Goal: Task Accomplishment & Management: Use online tool/utility

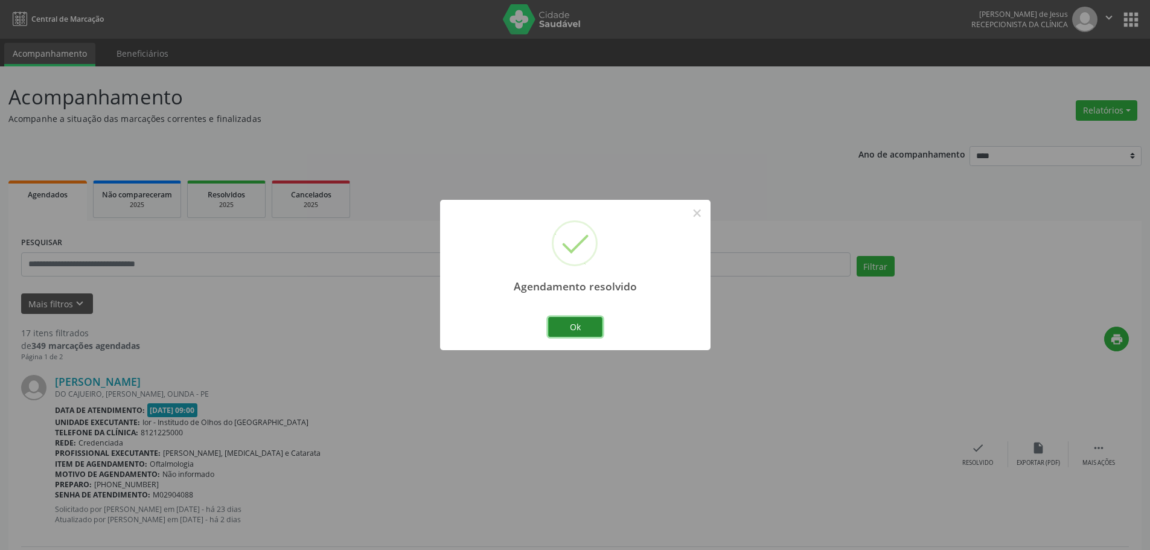
click at [578, 337] on button "Ok" at bounding box center [575, 327] width 54 height 21
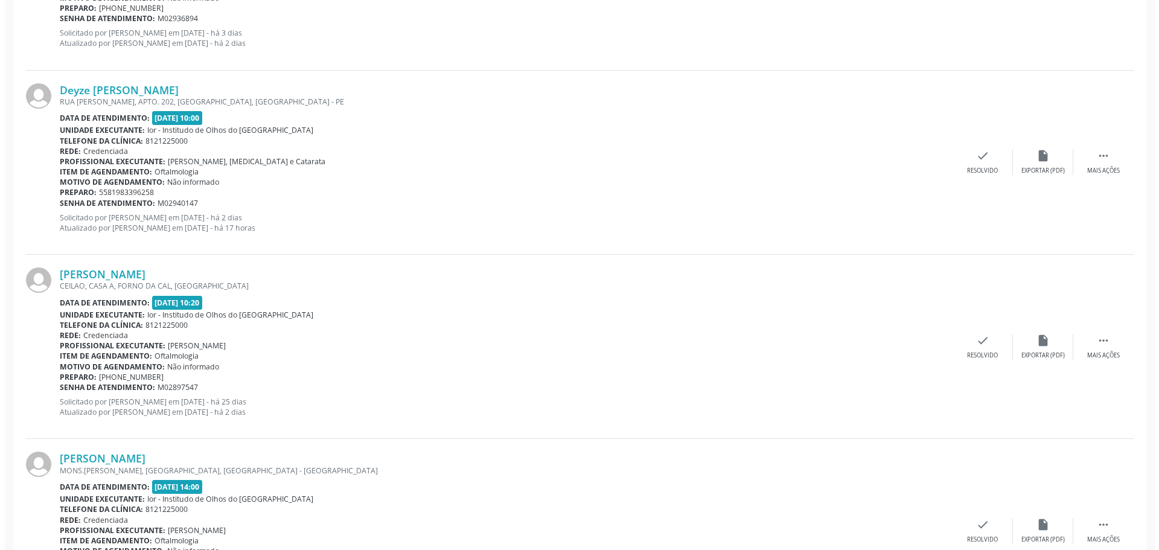
scroll to position [1951, 0]
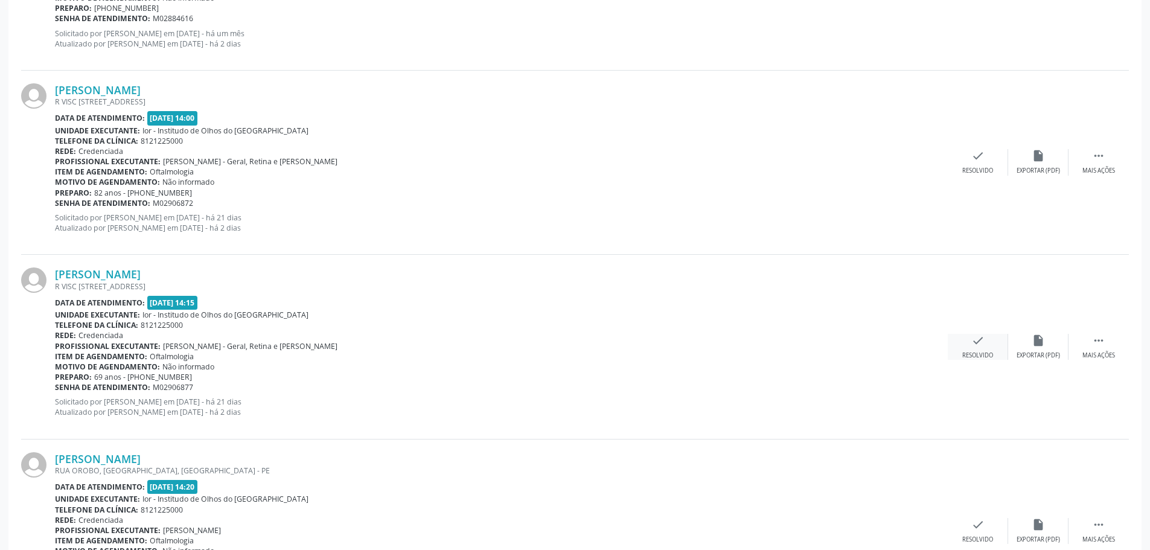
click at [982, 348] on div "check Resolvido" at bounding box center [978, 347] width 60 height 26
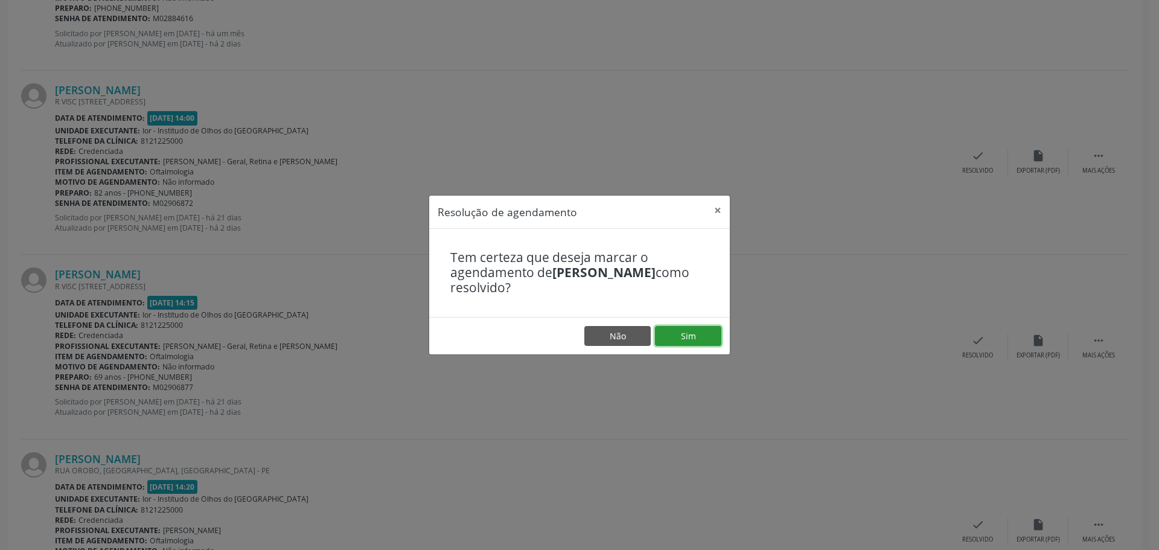
click at [705, 342] on button "Sim" at bounding box center [688, 336] width 66 height 21
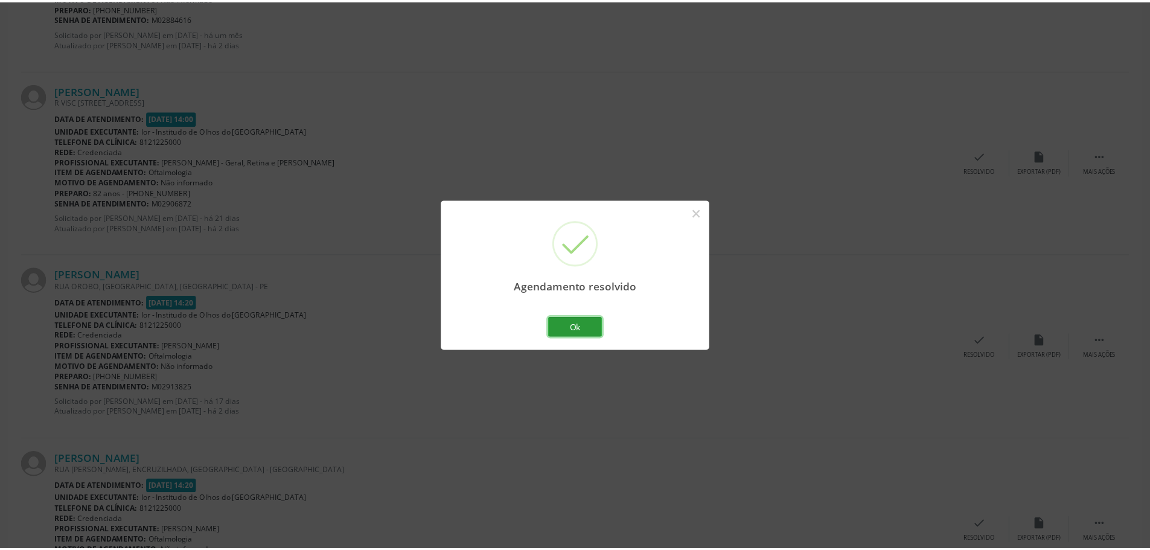
scroll to position [0, 0]
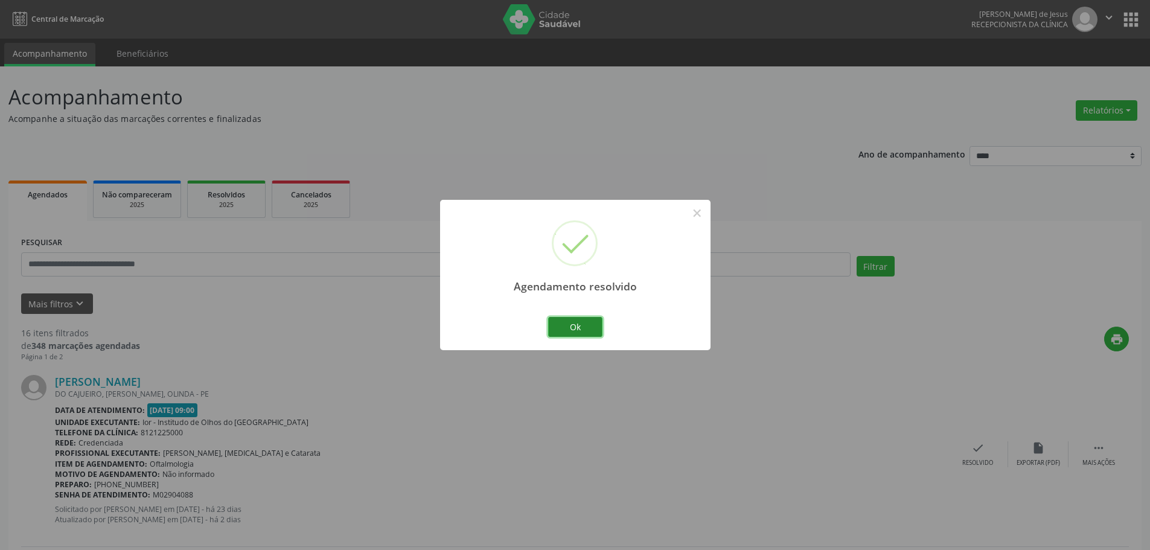
click at [563, 327] on button "Ok" at bounding box center [575, 327] width 54 height 21
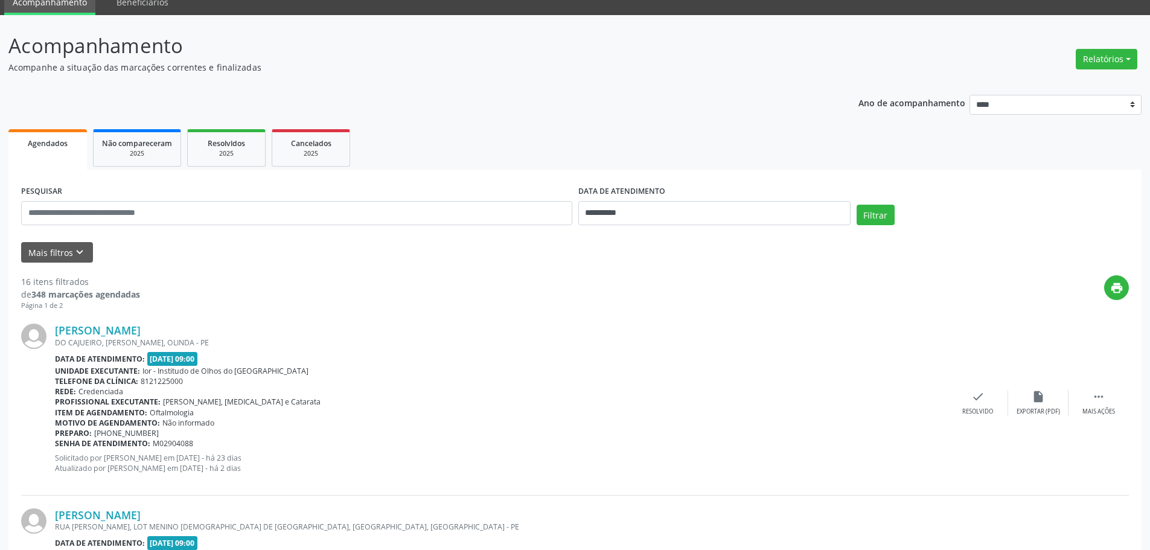
scroll to position [121, 0]
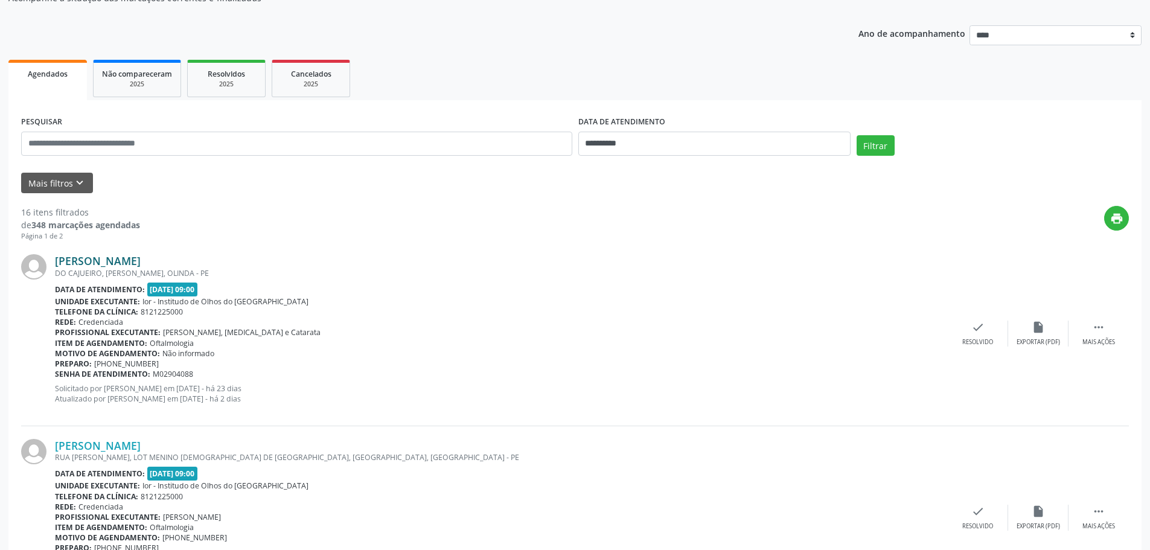
drag, startPoint x: 159, startPoint y: 254, endPoint x: 57, endPoint y: 257, distance: 101.4
click at [57, 257] on div "[PERSON_NAME]" at bounding box center [501, 260] width 893 height 13
copy link "[PERSON_NAME]"
click at [1099, 328] on icon "" at bounding box center [1098, 327] width 13 height 13
click at [1032, 332] on icon "alarm_off" at bounding box center [1038, 327] width 13 height 13
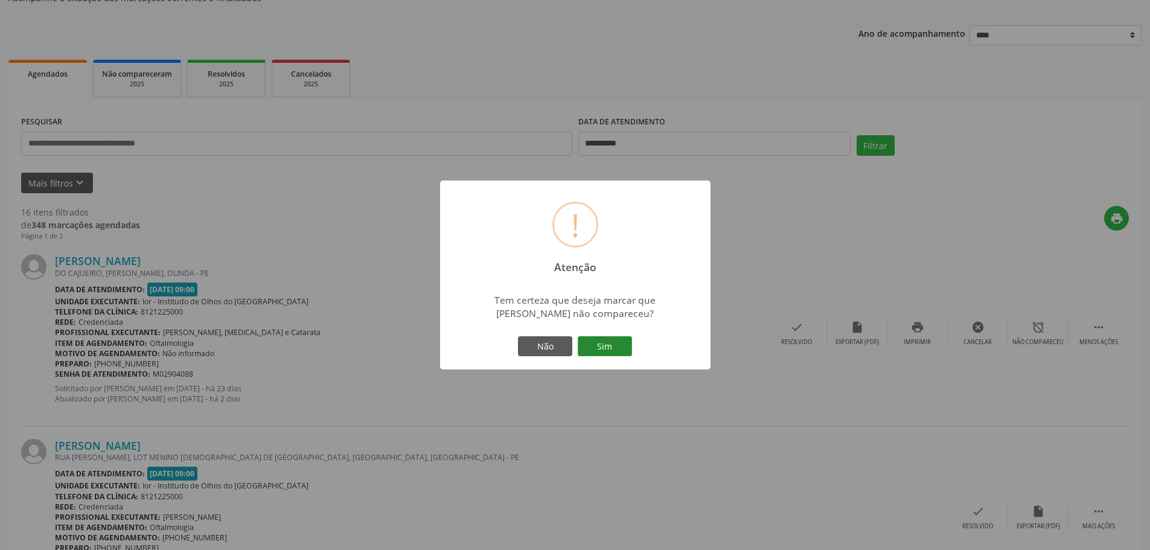
click at [623, 339] on button "Sim" at bounding box center [605, 346] width 54 height 21
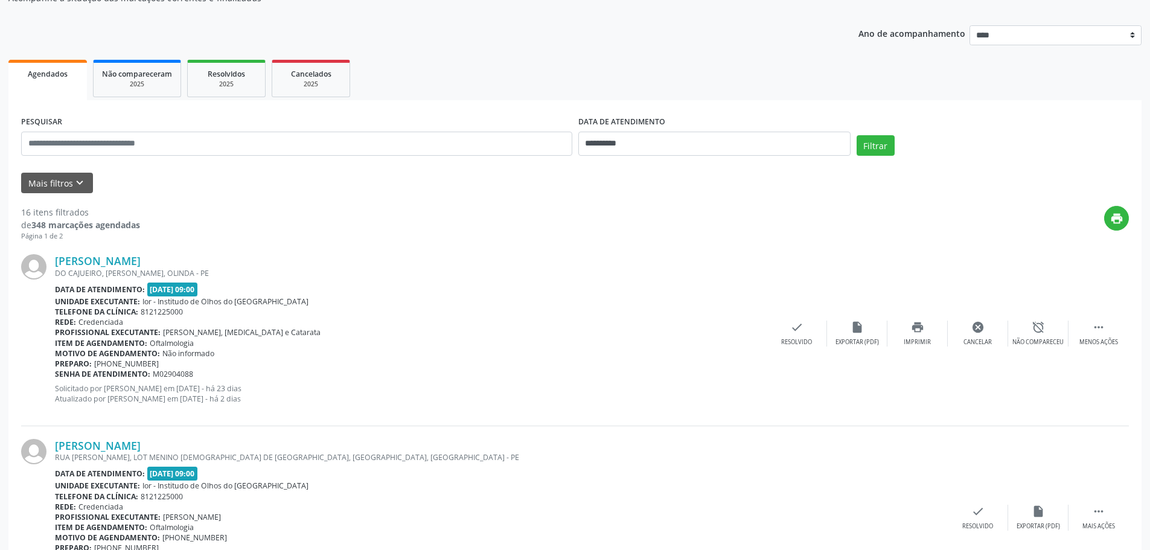
scroll to position [0, 0]
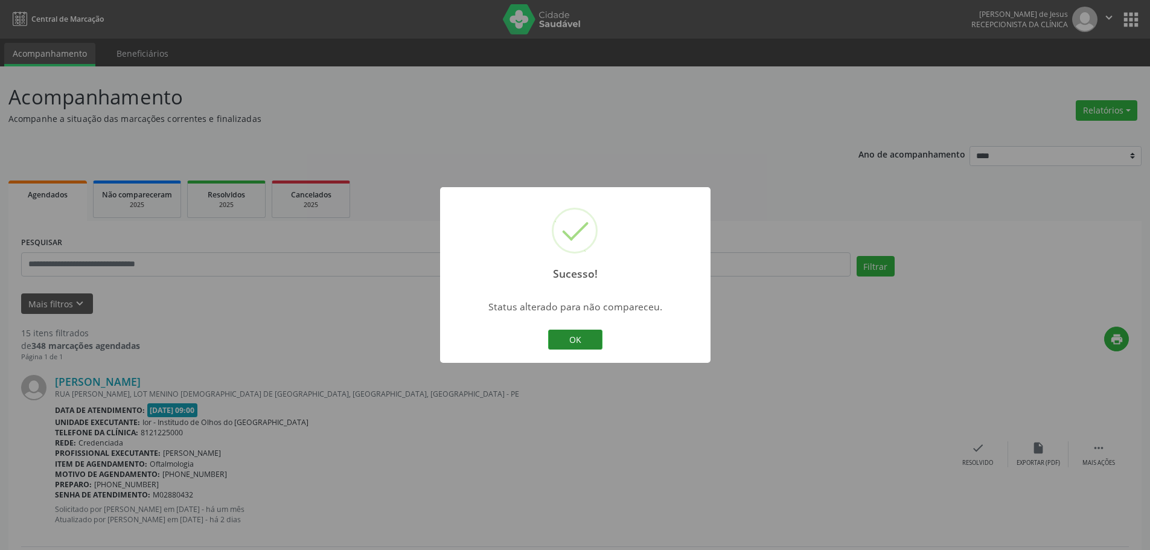
click at [566, 333] on button "OK" at bounding box center [575, 340] width 54 height 21
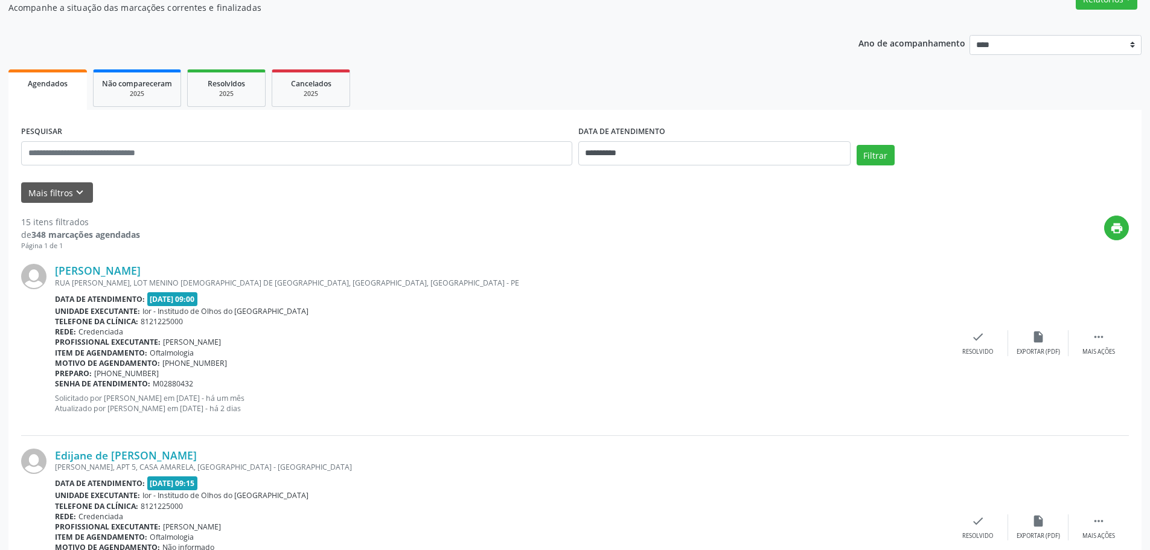
scroll to position [121, 0]
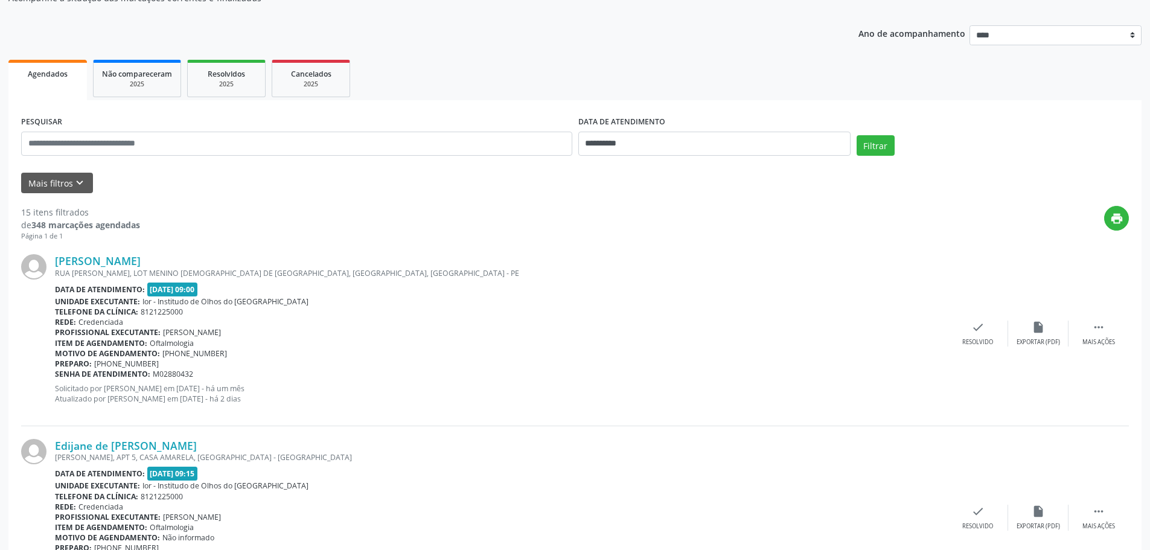
drag, startPoint x: 247, startPoint y: 252, endPoint x: 56, endPoint y: 248, distance: 190.8
click at [51, 255] on div "[PERSON_NAME] [GEOGRAPHIC_DATA][PERSON_NAME], LOT [GEOGRAPHIC_DATA][DEMOGRAPHIC…" at bounding box center [575, 333] width 1108 height 184
copy div "[PERSON_NAME]"
click at [1104, 333] on icon "" at bounding box center [1098, 327] width 13 height 13
click at [1038, 339] on div "Não compareceu" at bounding box center [1037, 342] width 51 height 8
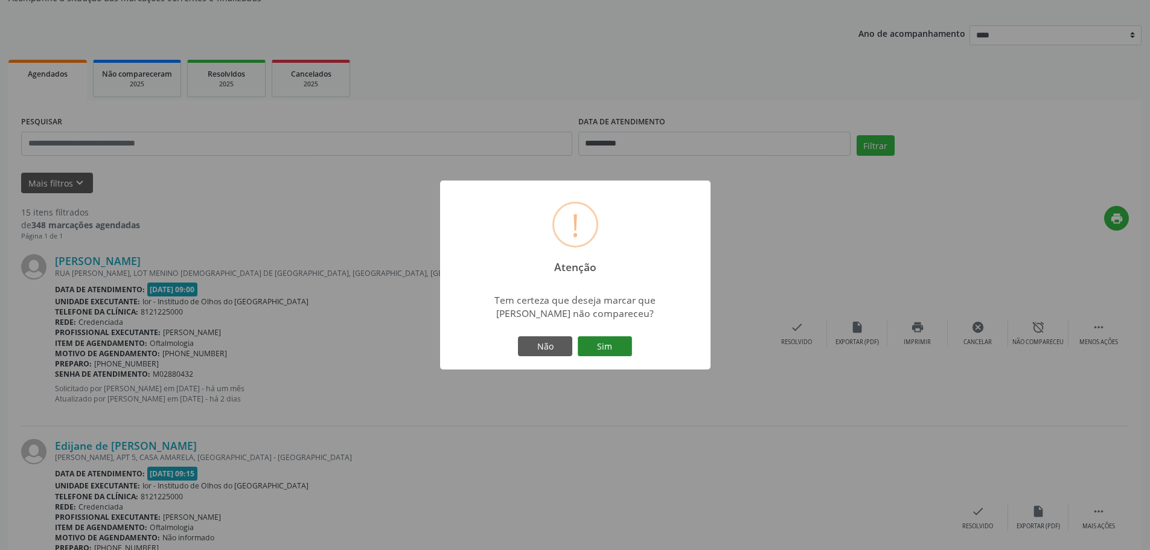
click at [611, 351] on button "Sim" at bounding box center [605, 346] width 54 height 21
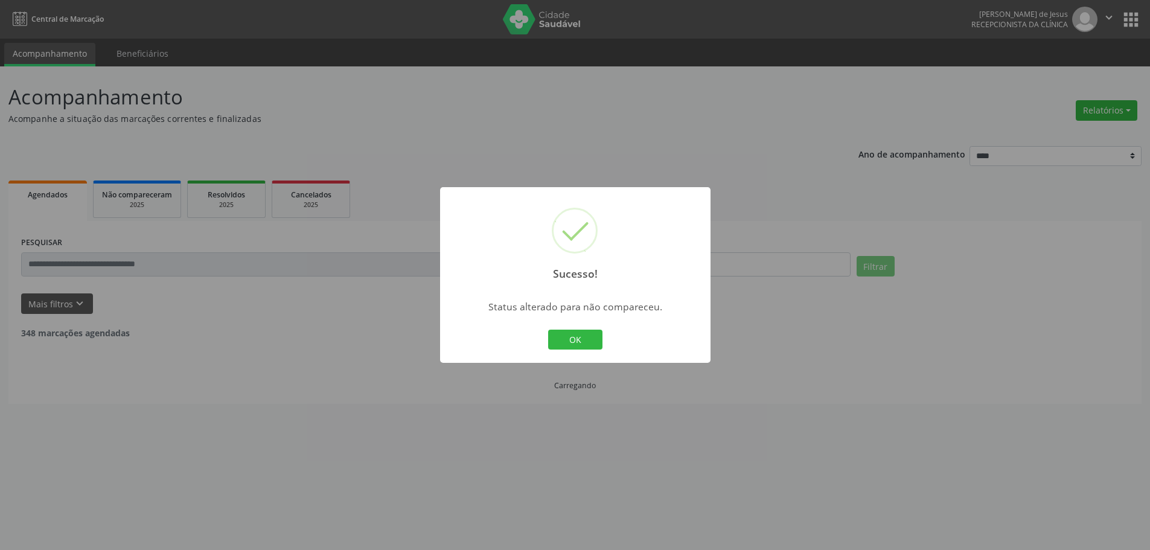
scroll to position [0, 0]
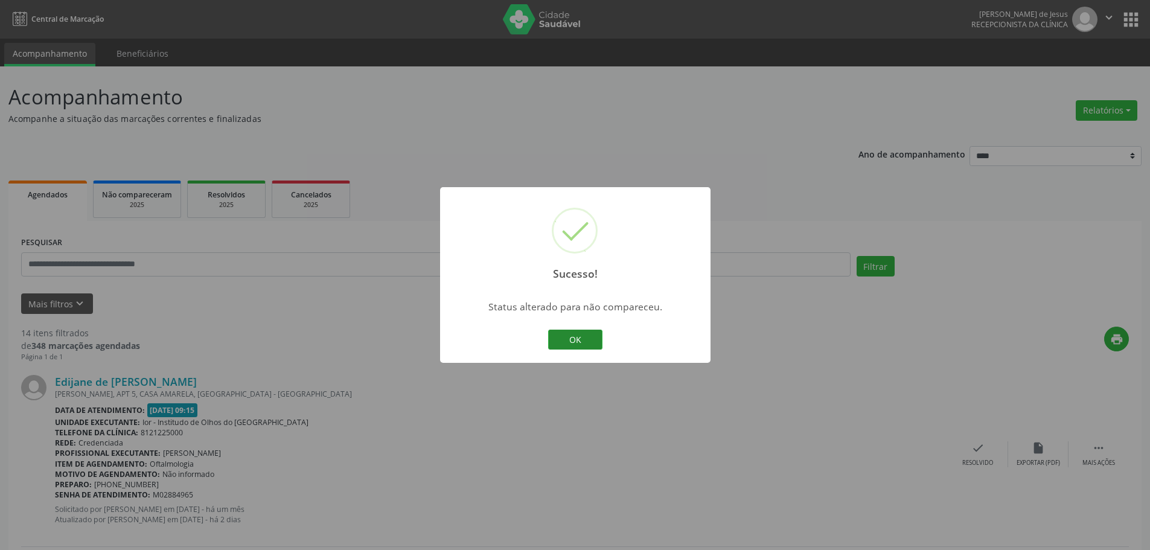
click at [569, 337] on button "OK" at bounding box center [575, 340] width 54 height 21
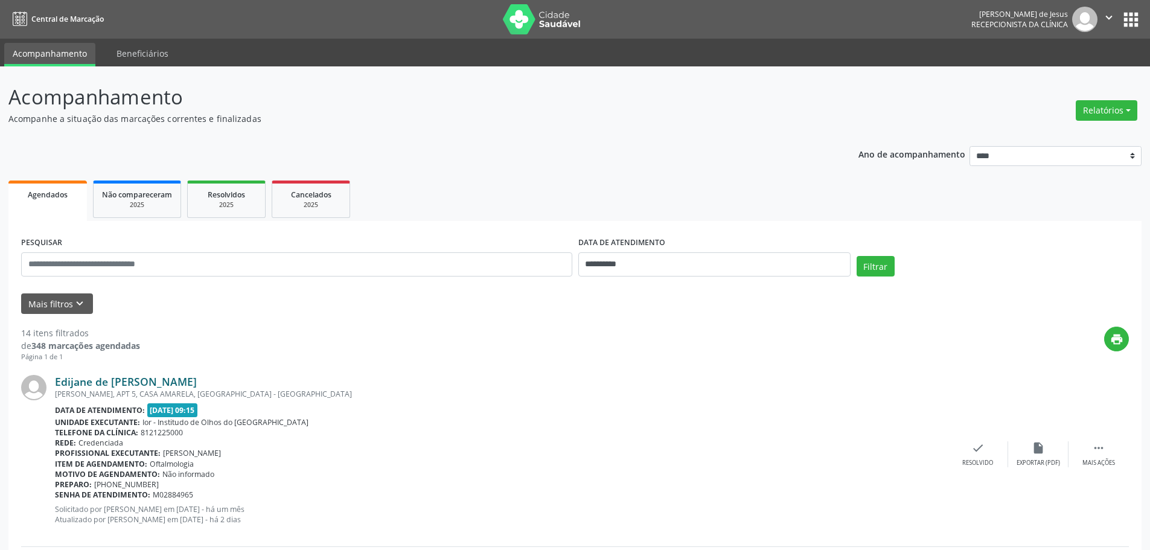
drag, startPoint x: 276, startPoint y: 380, endPoint x: 56, endPoint y: 375, distance: 220.4
click at [56, 375] on div "Edijane de [PERSON_NAME]" at bounding box center [501, 381] width 893 height 13
copy link "Edijane de [PERSON_NAME]"
click at [969, 444] on div "check Resolvido" at bounding box center [978, 454] width 60 height 26
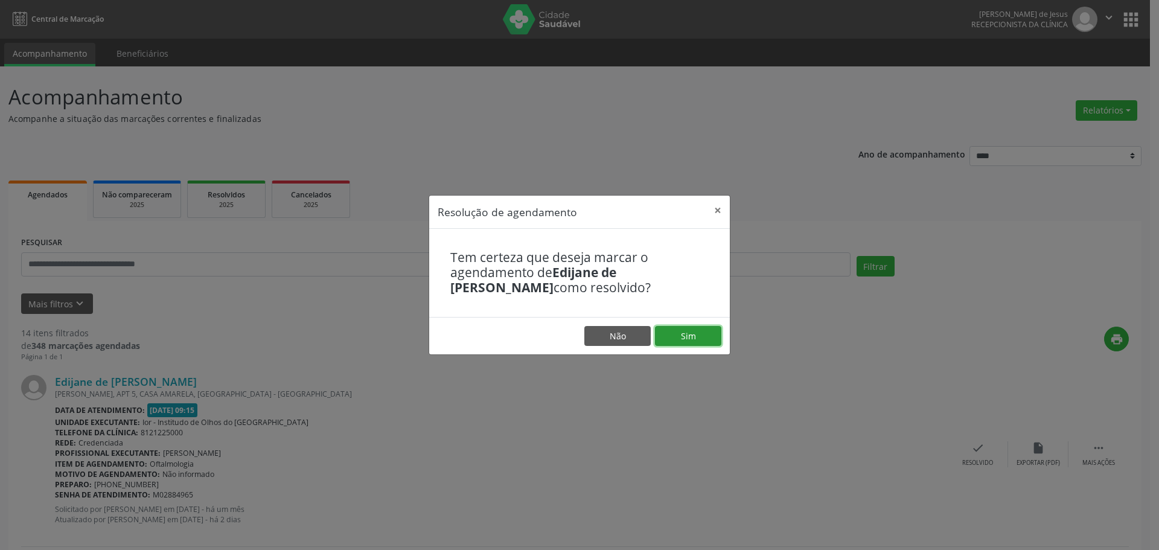
click at [695, 338] on button "Sim" at bounding box center [688, 336] width 66 height 21
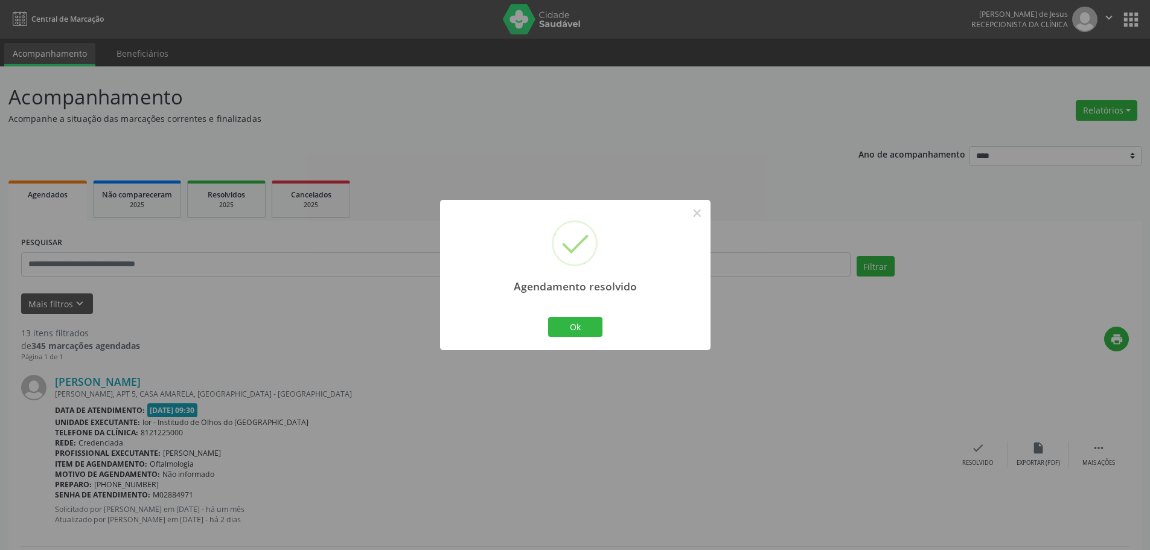
click at [578, 339] on div "Ok Cancel" at bounding box center [575, 326] width 60 height 25
click at [569, 326] on button "Ok" at bounding box center [575, 327] width 54 height 21
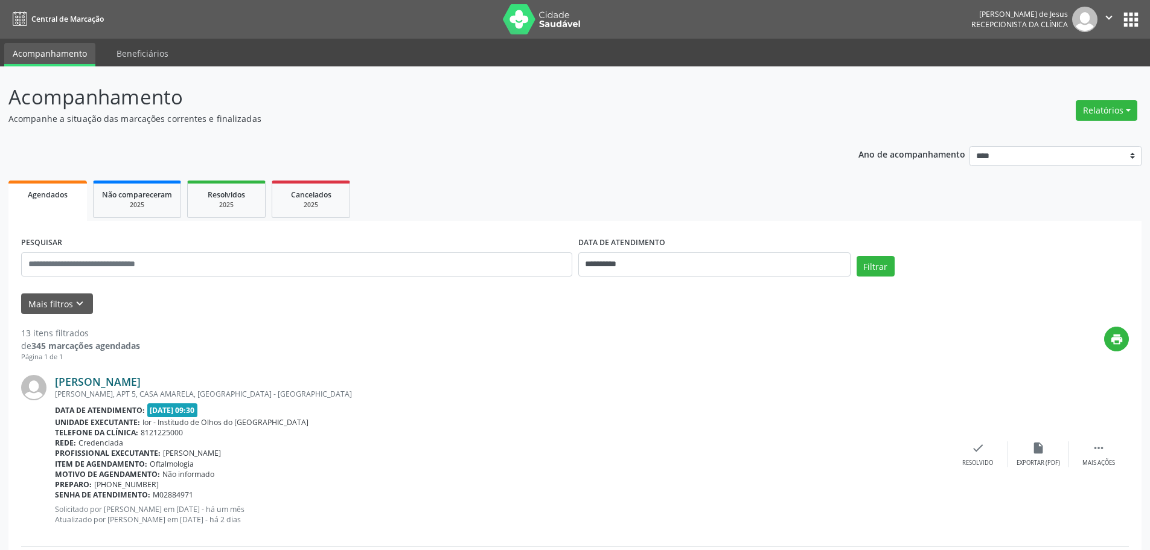
drag, startPoint x: 227, startPoint y: 382, endPoint x: 108, endPoint y: 382, distance: 118.9
click at [56, 382] on div "[PERSON_NAME]" at bounding box center [501, 381] width 893 height 13
copy link "[PERSON_NAME]"
click at [974, 455] on div "check Resolvido" at bounding box center [978, 454] width 60 height 26
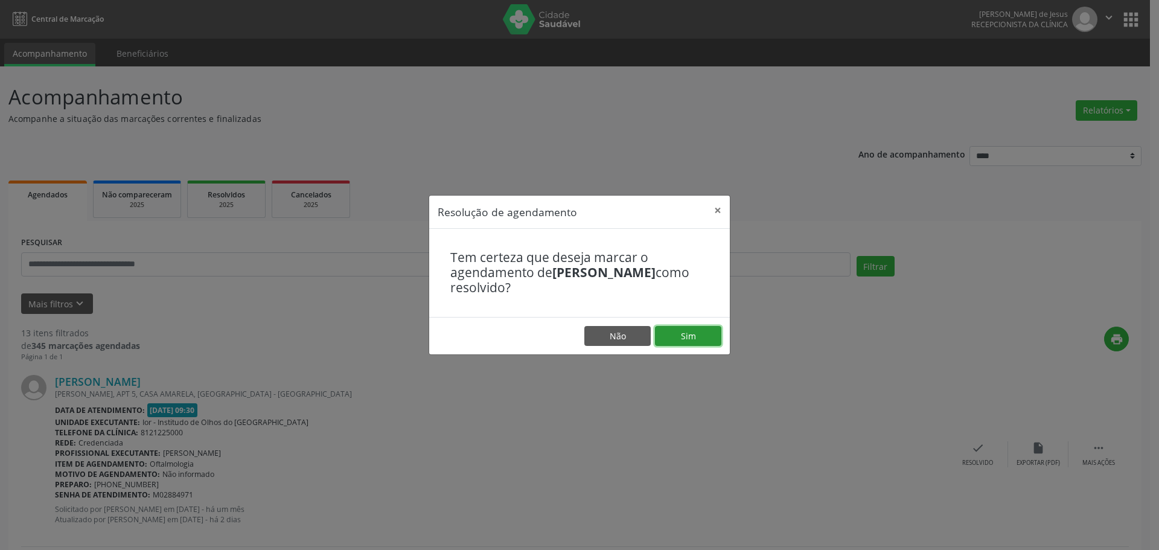
click at [680, 338] on button "Sim" at bounding box center [688, 336] width 66 height 21
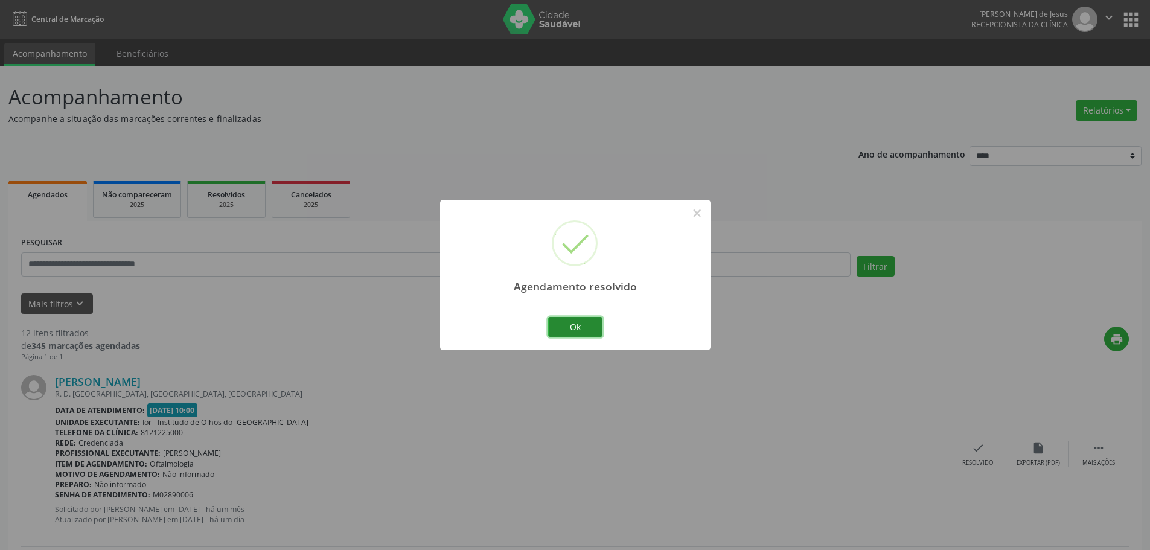
click at [580, 325] on button "Ok" at bounding box center [575, 327] width 54 height 21
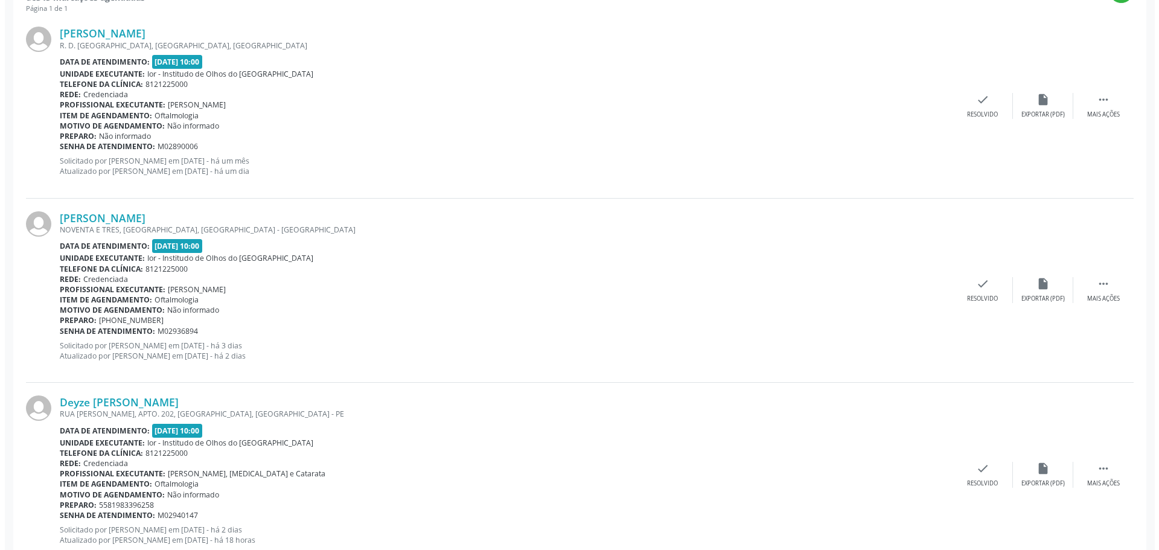
scroll to position [362, 0]
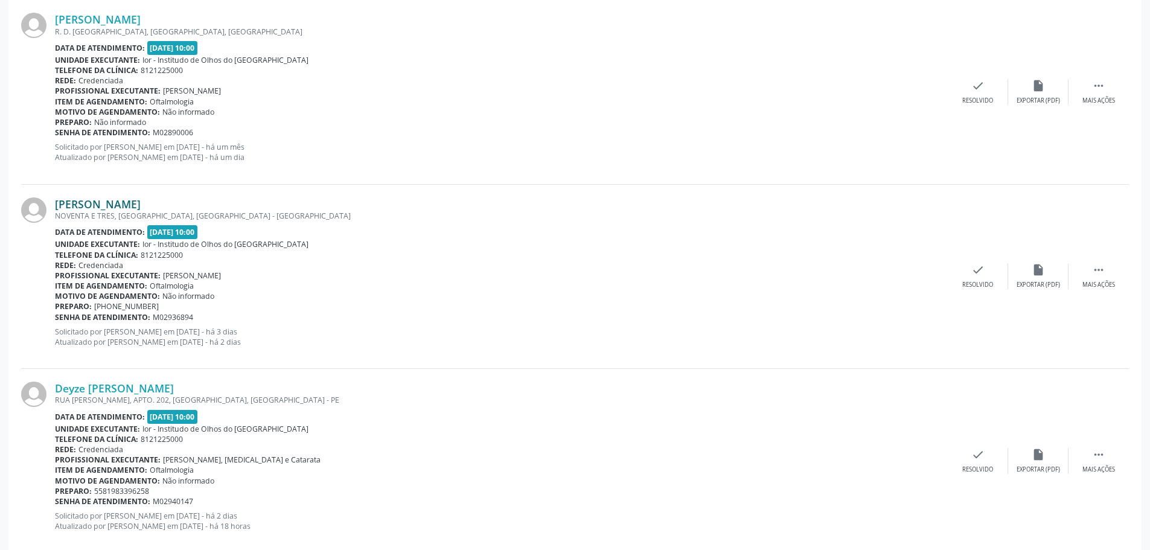
drag, startPoint x: 236, startPoint y: 204, endPoint x: 59, endPoint y: 208, distance: 177.5
click at [59, 208] on div "[PERSON_NAME]" at bounding box center [501, 203] width 893 height 13
copy link "[PERSON_NAME]"
click at [970, 274] on div "check Resolvido" at bounding box center [978, 276] width 60 height 26
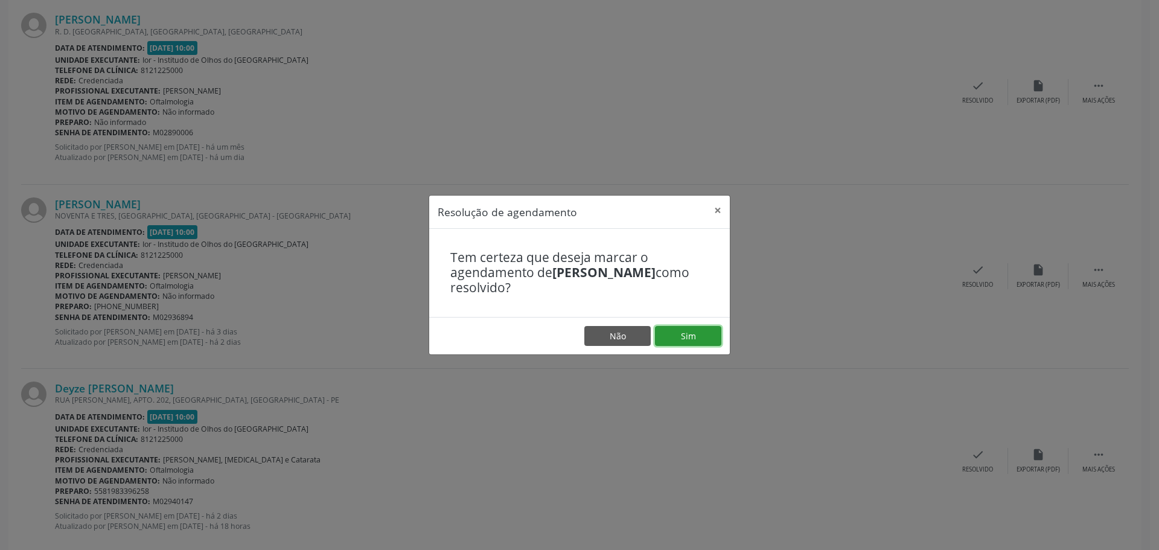
click at [697, 334] on button "Sim" at bounding box center [688, 336] width 66 height 21
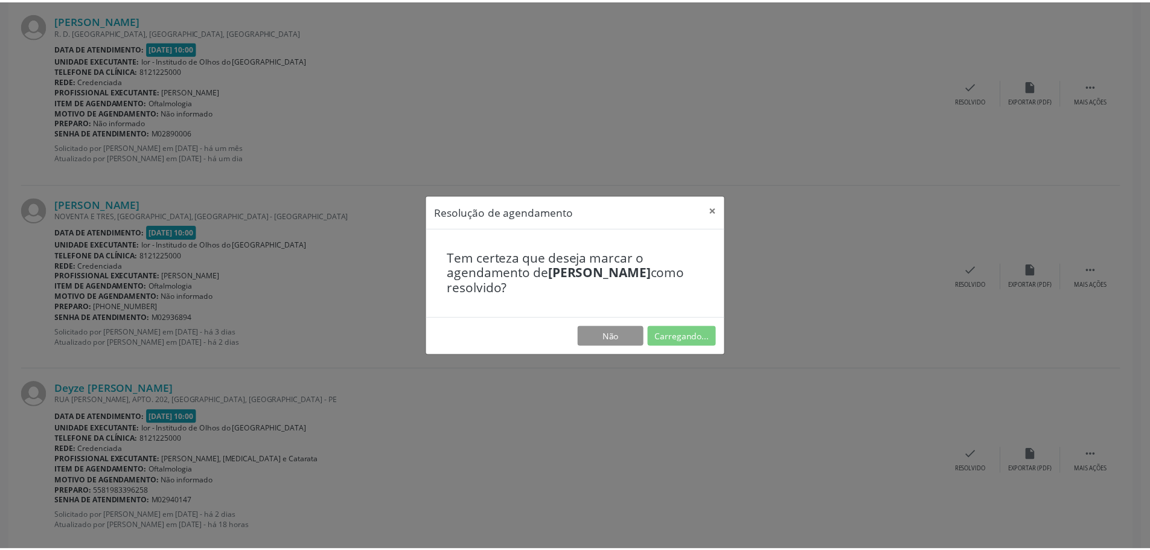
scroll to position [0, 0]
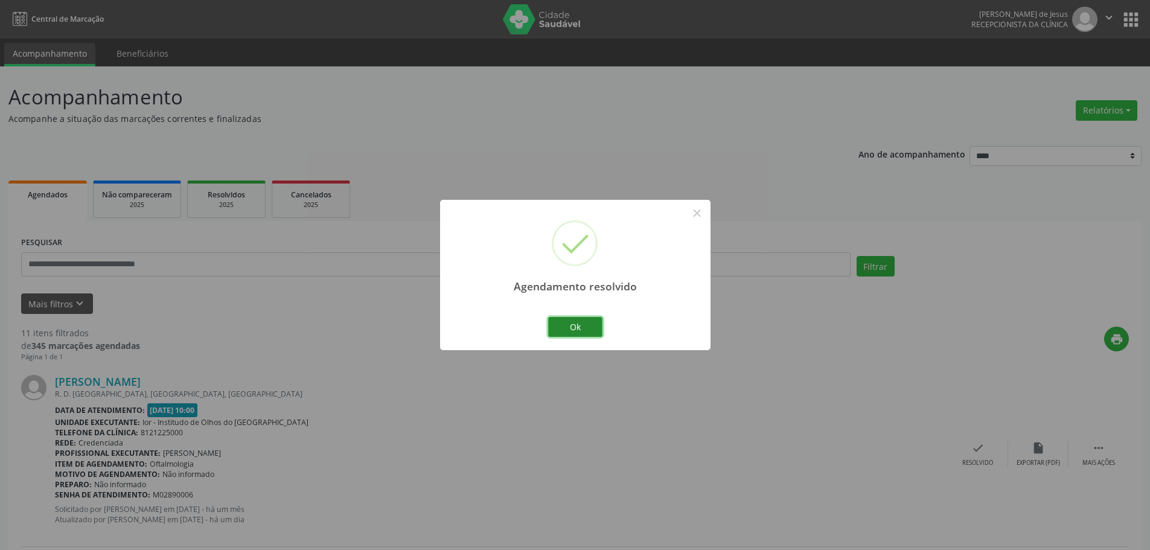
click at [558, 327] on button "Ok" at bounding box center [575, 327] width 54 height 21
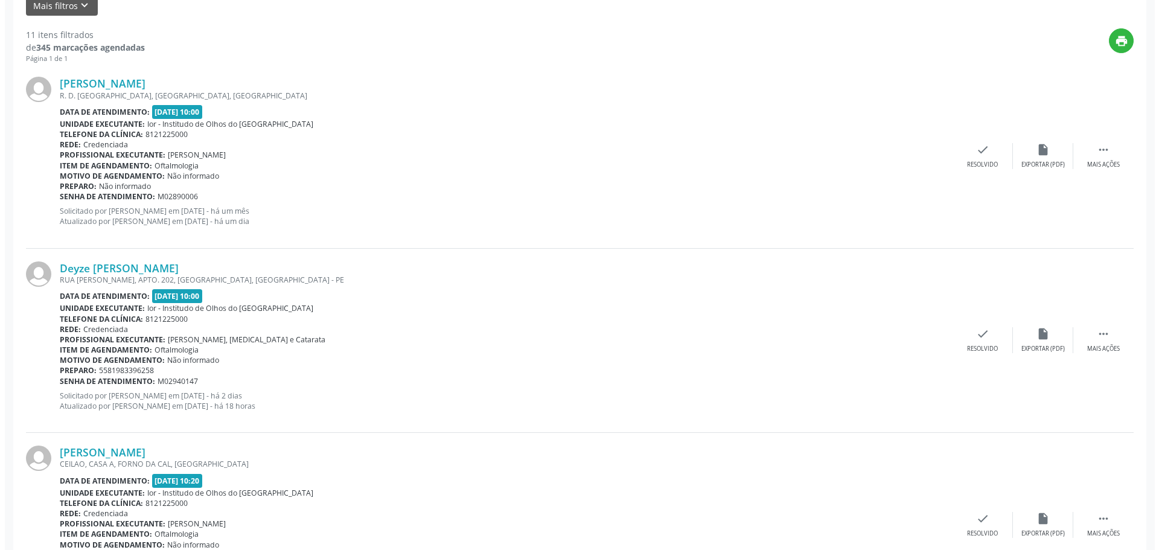
scroll to position [302, 0]
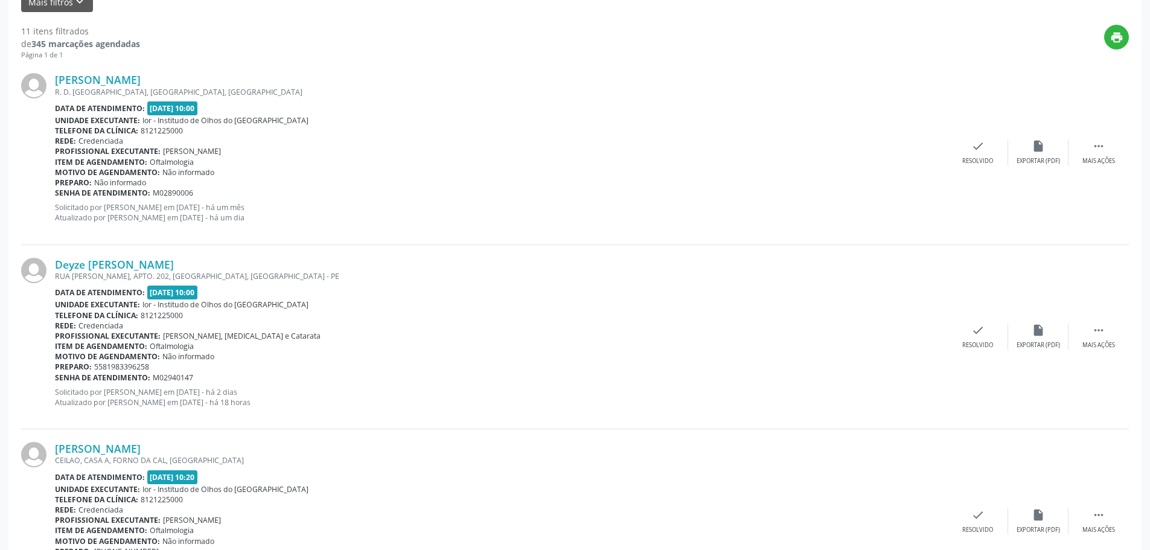
drag, startPoint x: 226, startPoint y: 264, endPoint x: 57, endPoint y: 250, distance: 169.6
click at [57, 250] on div "Deyze [PERSON_NAME] RUA [PERSON_NAME], [GEOGRAPHIC_DATA]. 202, [GEOGRAPHIC_DATA…" at bounding box center [575, 337] width 1108 height 184
copy link "Deyze [PERSON_NAME]"
click at [983, 338] on div "check Resolvido" at bounding box center [978, 337] width 60 height 26
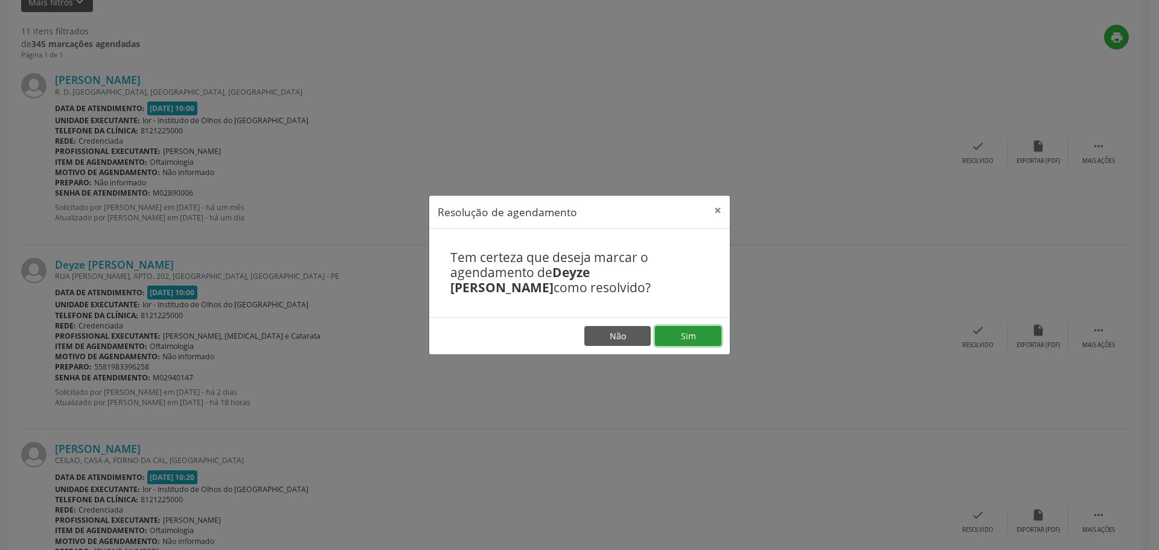
click at [683, 337] on button "Sim" at bounding box center [688, 336] width 66 height 21
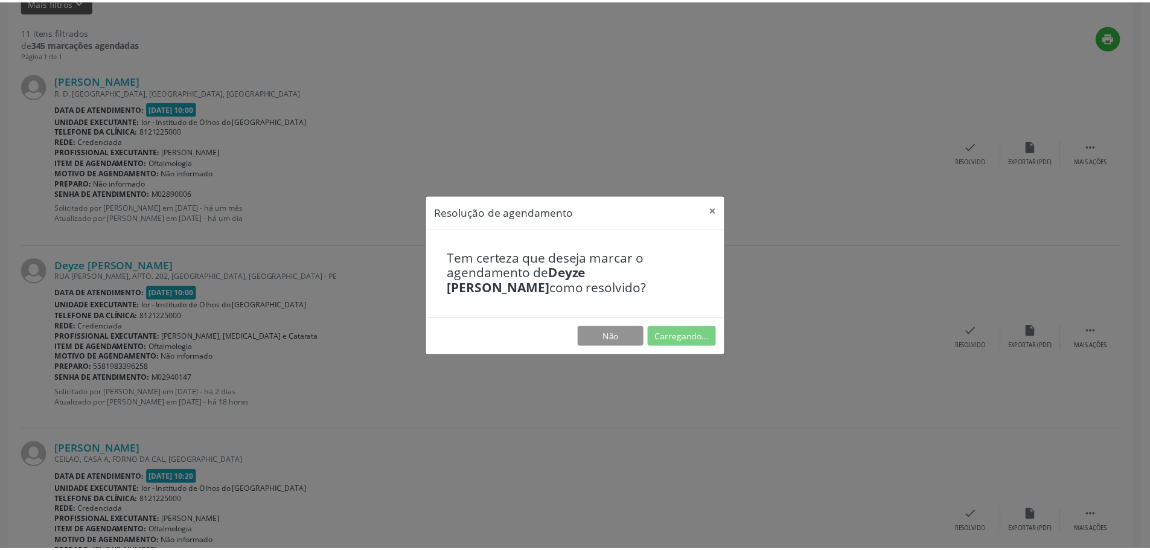
scroll to position [0, 0]
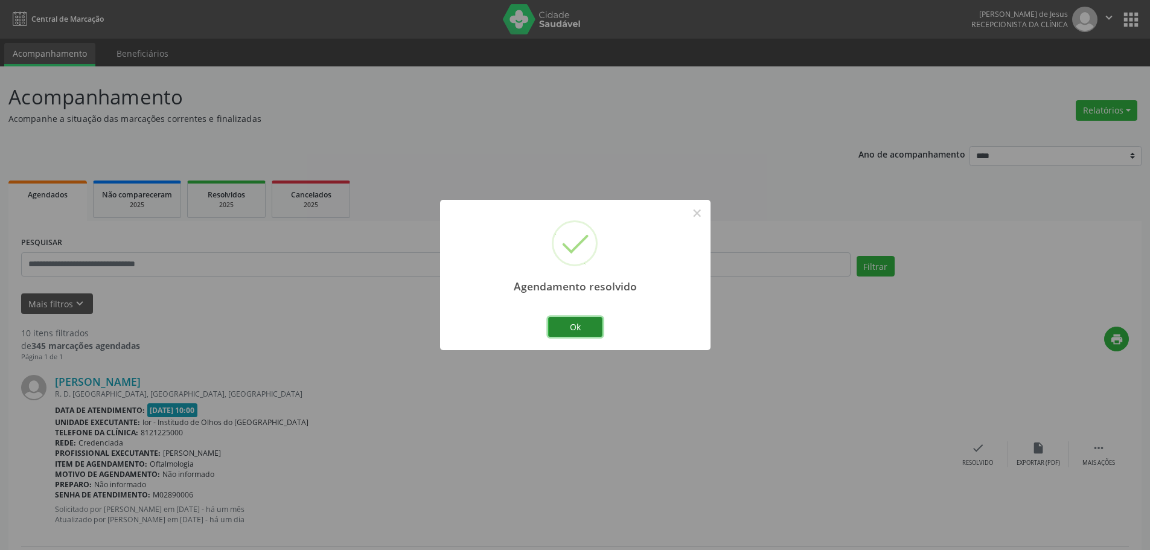
drag, startPoint x: 574, startPoint y: 330, endPoint x: 518, endPoint y: 316, distance: 57.8
click at [574, 330] on button "Ok" at bounding box center [575, 327] width 54 height 21
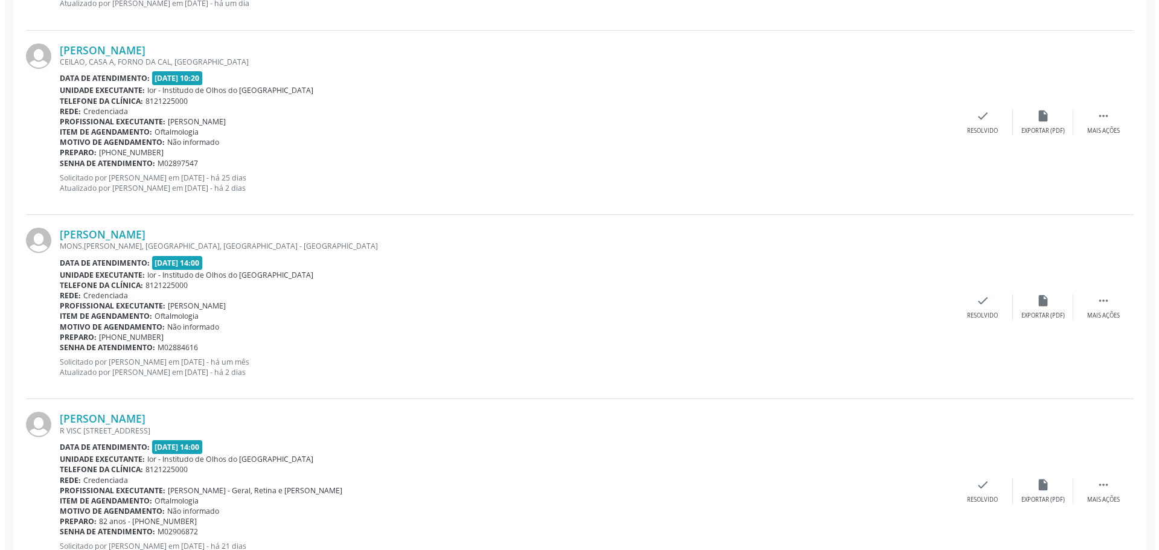
scroll to position [543, 0]
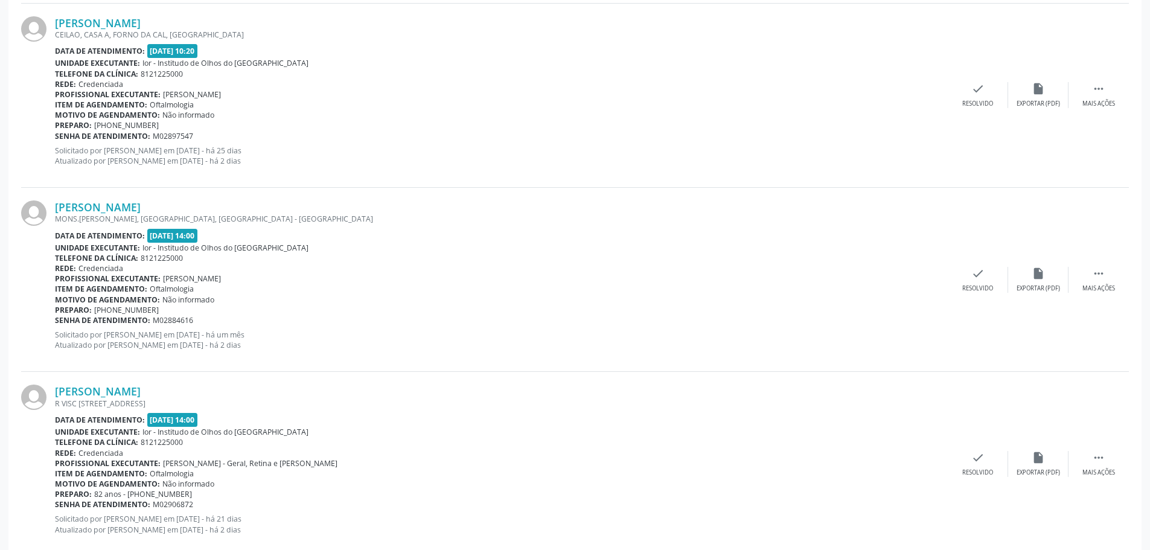
drag, startPoint x: 206, startPoint y: 205, endPoint x: 54, endPoint y: 205, distance: 152.1
click at [54, 205] on div "[PERSON_NAME] [GEOGRAPHIC_DATA][PERSON_NAME], [GEOGRAPHIC_DATA], [GEOGRAPHIC_DA…" at bounding box center [575, 280] width 1108 height 184
copy div "[PERSON_NAME]"
click at [990, 270] on div "check Resolvido" at bounding box center [978, 280] width 60 height 26
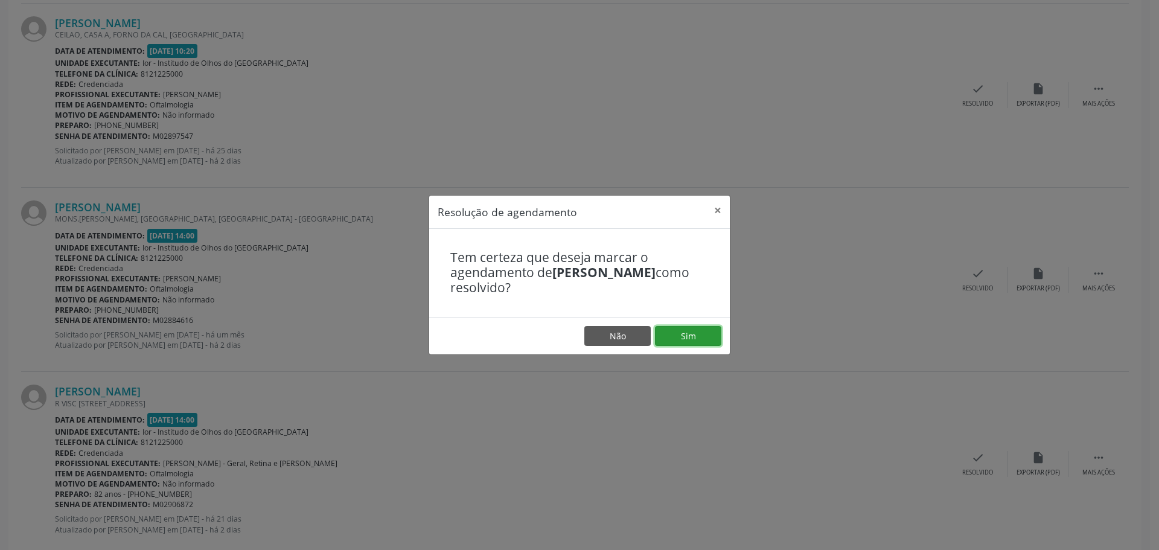
click at [704, 336] on button "Sim" at bounding box center [688, 336] width 66 height 21
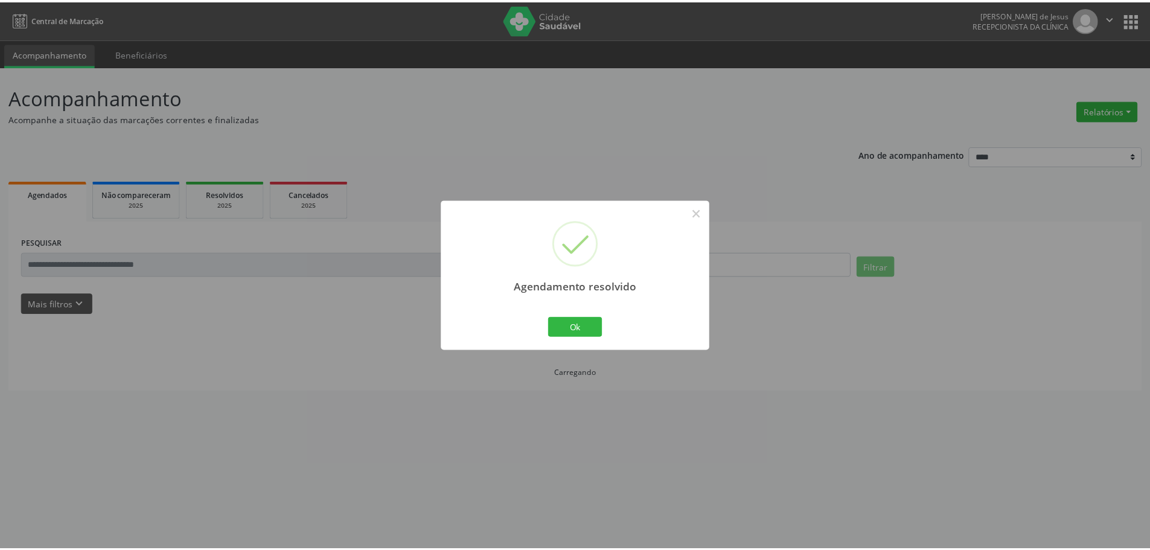
scroll to position [0, 0]
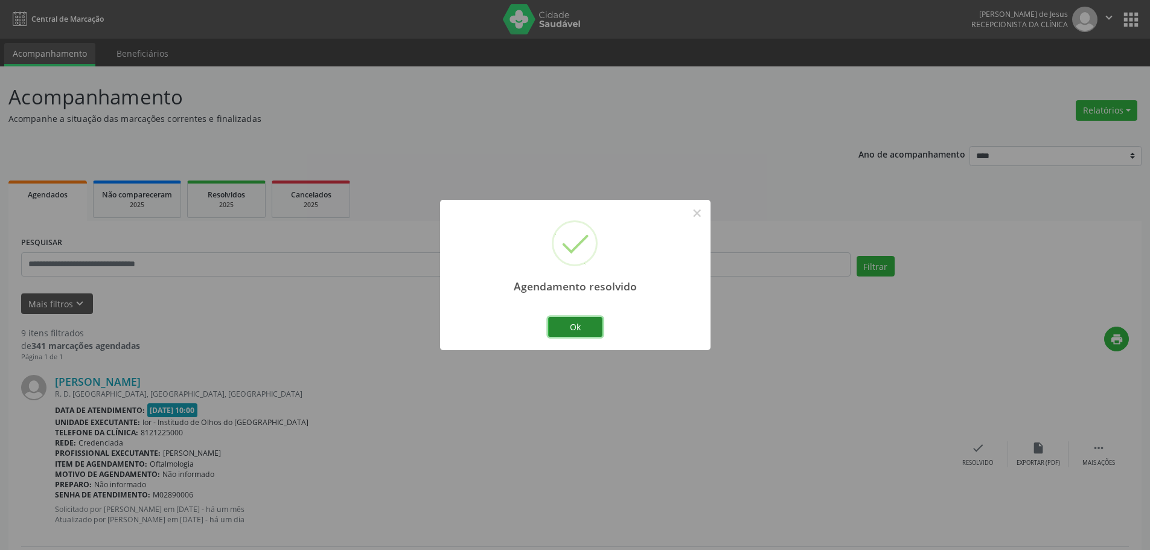
click at [583, 336] on button "Ok" at bounding box center [575, 327] width 54 height 21
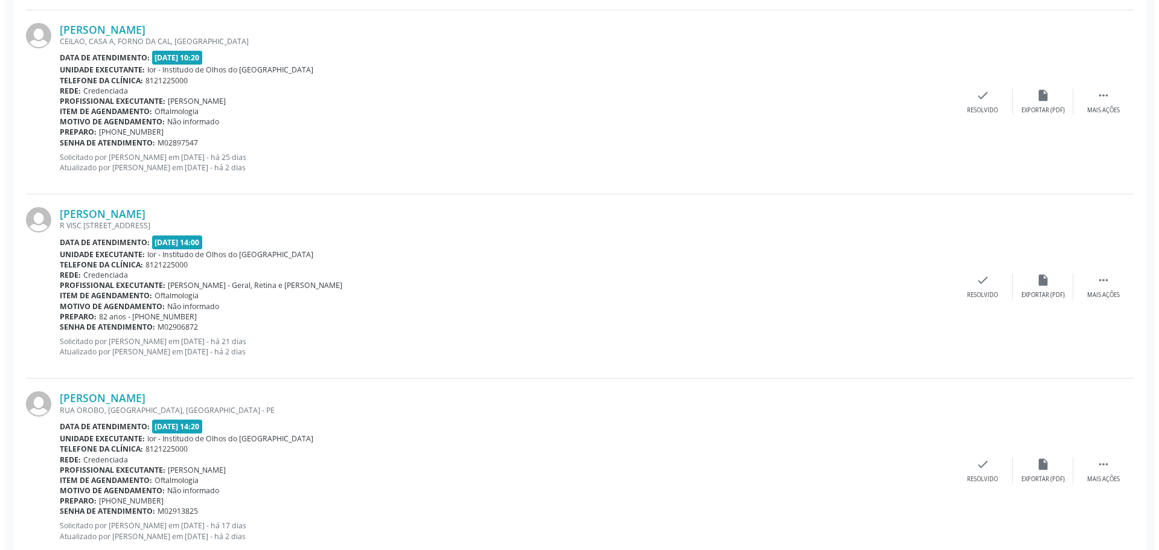
scroll to position [543, 0]
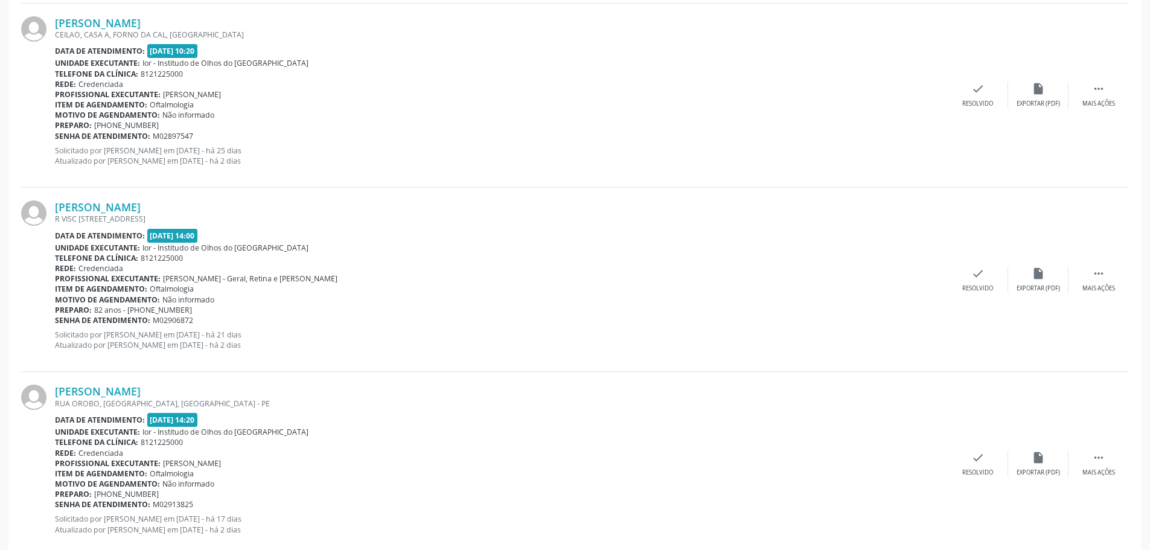
drag, startPoint x: 169, startPoint y: 199, endPoint x: 50, endPoint y: 190, distance: 119.8
click at [50, 191] on div "[PERSON_NAME] [STREET_ADDRESS] Data de atendimento: [DATE] 14:00 Unidade execut…" at bounding box center [575, 280] width 1108 height 184
click at [204, 171] on div "[PERSON_NAME] [PERSON_NAME], CASA A, [GEOGRAPHIC_DATA], [GEOGRAPHIC_DATA] Data …" at bounding box center [501, 95] width 893 height 158
drag, startPoint x: 58, startPoint y: 196, endPoint x: 177, endPoint y: 199, distance: 119.6
click at [177, 200] on div "[PERSON_NAME] [STREET_ADDRESS] Data de atendimento: [DATE] 14:00 Unidade execut…" at bounding box center [575, 280] width 1108 height 184
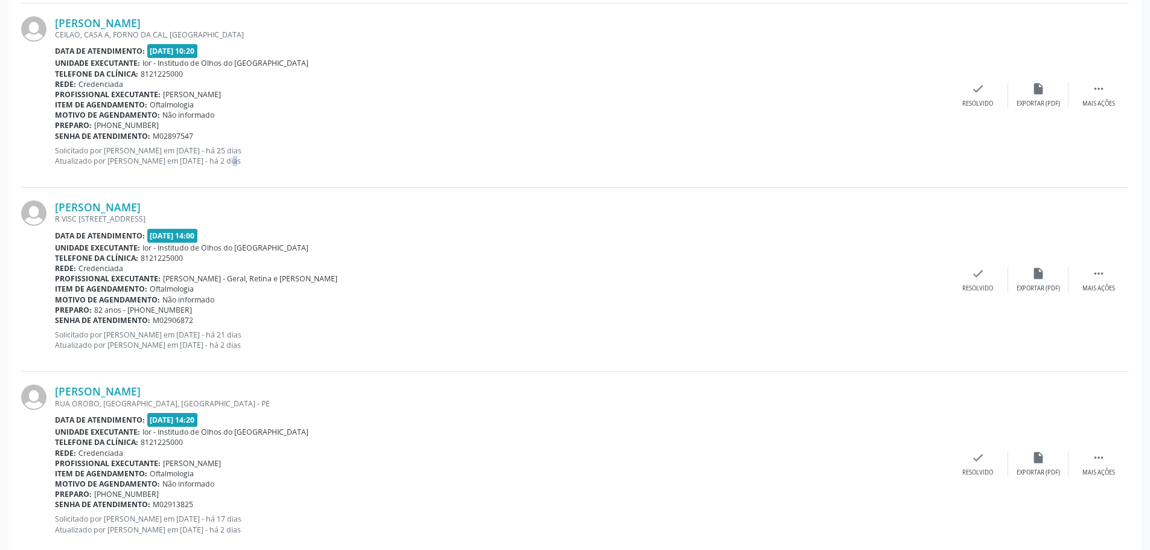
copy link "[PERSON_NAME]"
click at [976, 275] on icon "check" at bounding box center [977, 273] width 13 height 13
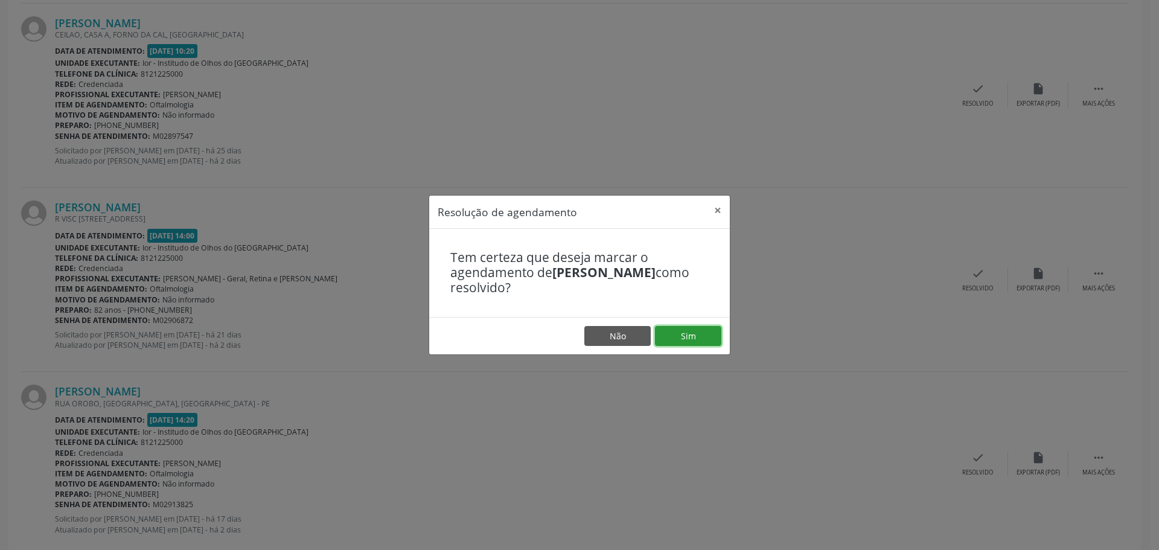
click at [694, 332] on button "Sim" at bounding box center [688, 336] width 66 height 21
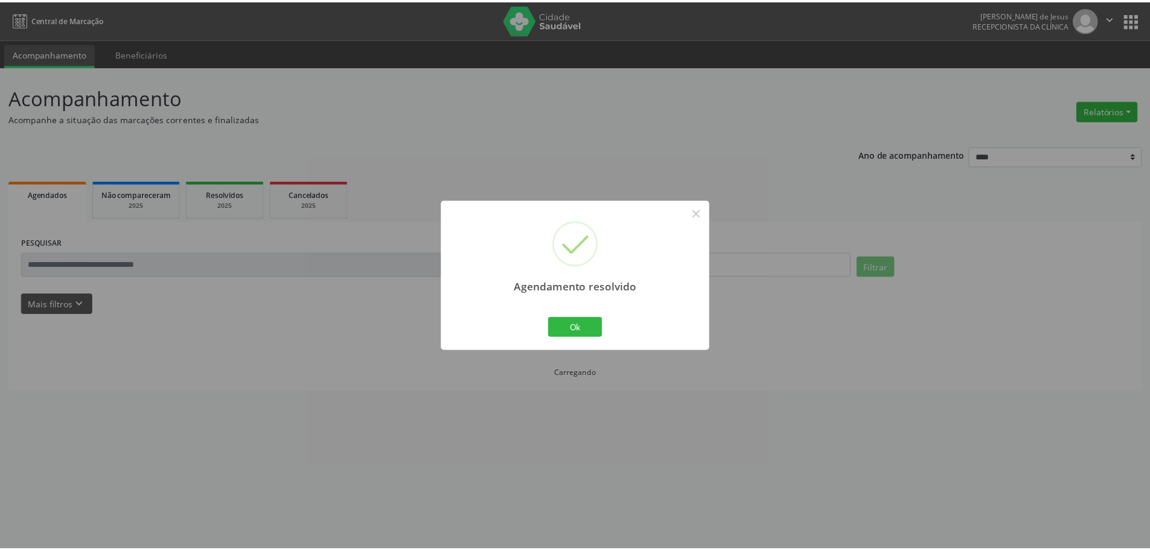
scroll to position [0, 0]
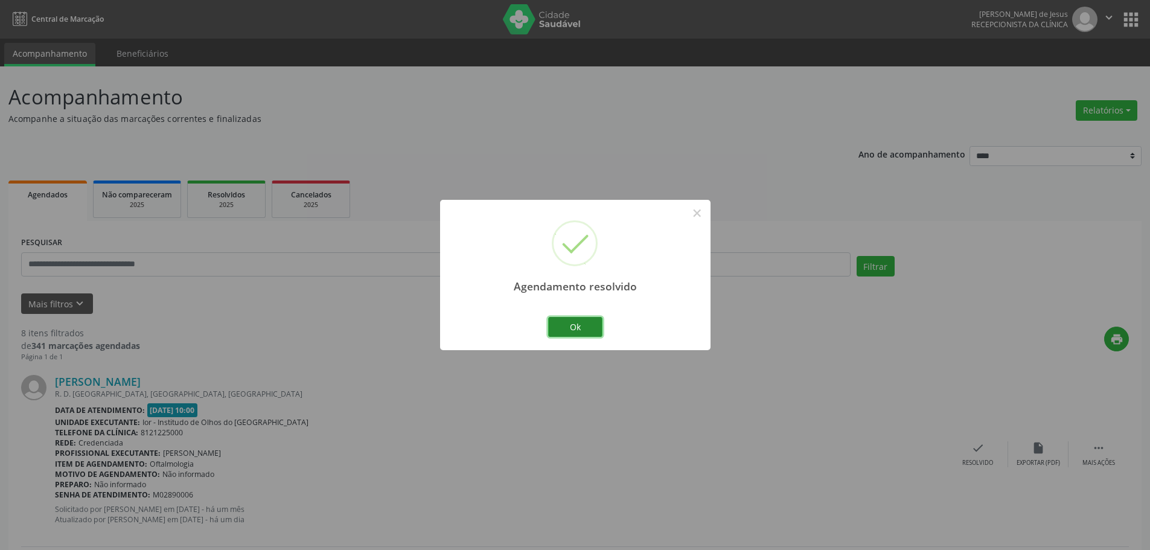
click at [564, 325] on button "Ok" at bounding box center [575, 327] width 54 height 21
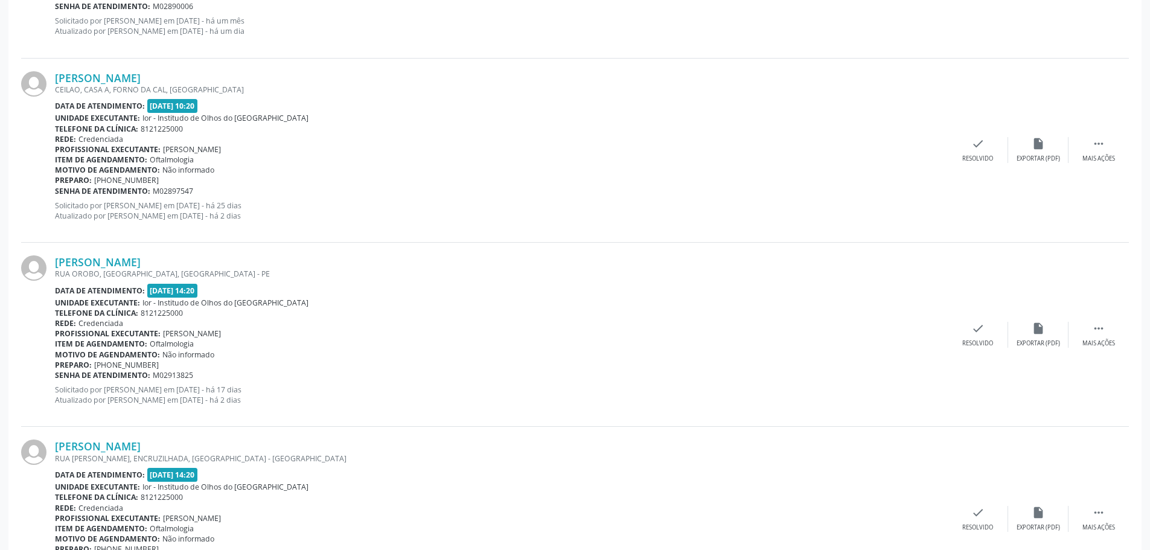
scroll to position [604, 0]
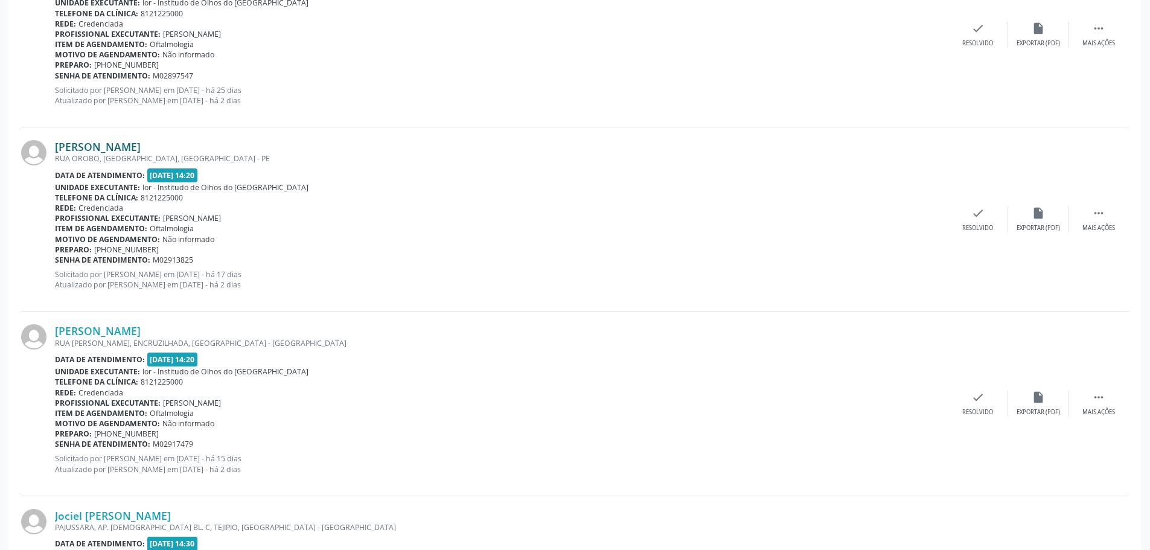
drag, startPoint x: 219, startPoint y: 145, endPoint x: 57, endPoint y: 141, distance: 161.8
click at [57, 141] on div "[PERSON_NAME]" at bounding box center [501, 146] width 893 height 13
copy link "[PERSON_NAME]"
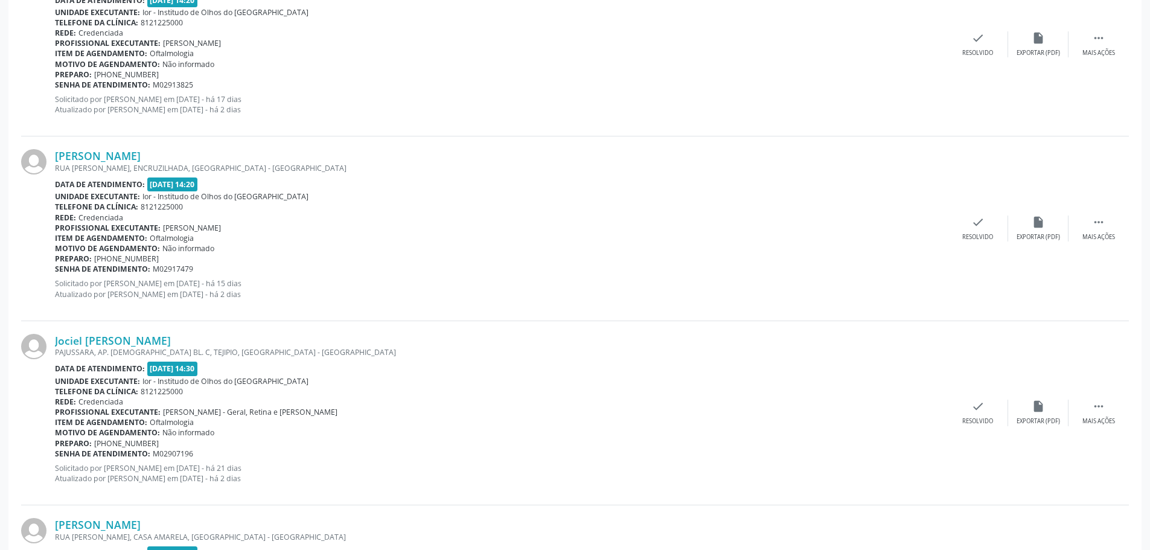
scroll to position [845, 0]
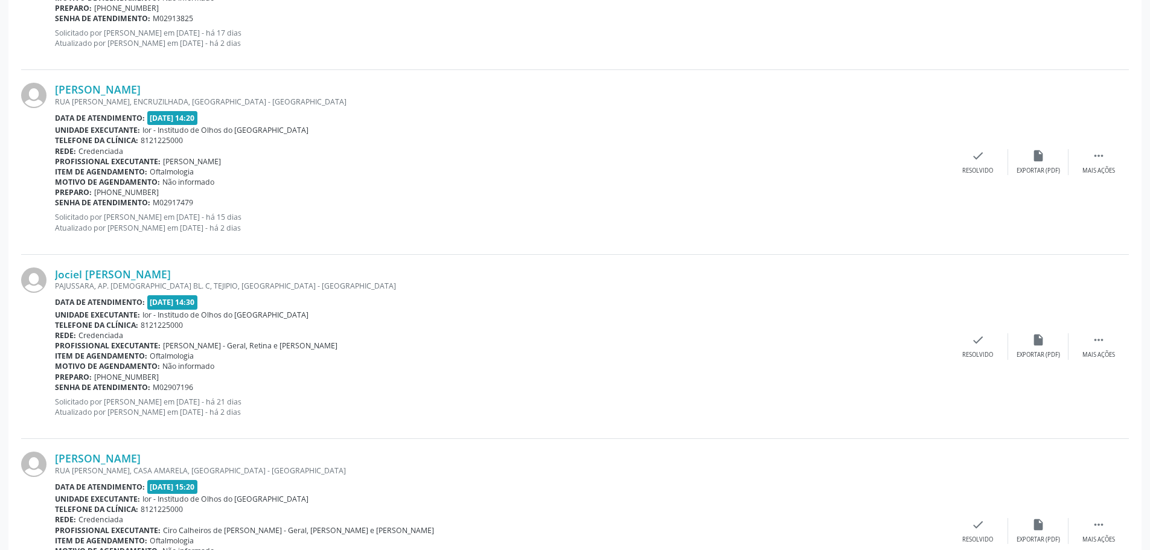
drag, startPoint x: 214, startPoint y: 269, endPoint x: 54, endPoint y: 260, distance: 160.2
click at [54, 260] on div "Jociel [PERSON_NAME] [GEOGRAPHIC_DATA], AP. 1001 BL. C, TEJIPIO, [GEOGRAPHIC_DA…" at bounding box center [575, 347] width 1108 height 184
click at [375, 190] on div "Preparo: [PHONE_NUMBER]" at bounding box center [501, 192] width 893 height 10
drag, startPoint x: 54, startPoint y: 263, endPoint x: 199, endPoint y: 264, distance: 144.3
click at [176, 263] on div "Jociel [PERSON_NAME] [GEOGRAPHIC_DATA], AP. 1001 BL. C, TEJIPIO, [GEOGRAPHIC_DA…" at bounding box center [575, 347] width 1108 height 184
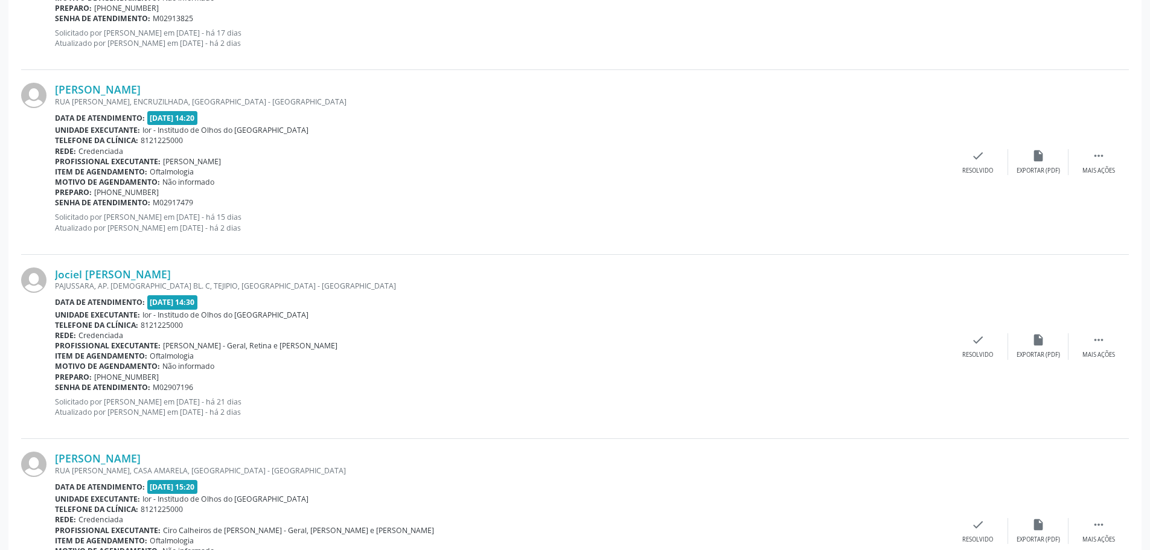
drag, startPoint x: 205, startPoint y: 264, endPoint x: 199, endPoint y: 270, distance: 9.0
click at [203, 262] on div "Jociel [PERSON_NAME] [GEOGRAPHIC_DATA], AP. 1001 BL. C, TEJIPIO, [GEOGRAPHIC_DA…" at bounding box center [575, 347] width 1108 height 184
drag, startPoint x: 198, startPoint y: 273, endPoint x: 54, endPoint y: 263, distance: 144.0
click at [54, 263] on div "Jociel [PERSON_NAME] [GEOGRAPHIC_DATA], AP. 1001 BL. C, TEJIPIO, [GEOGRAPHIC_DA…" at bounding box center [575, 347] width 1108 height 184
click at [226, 264] on div "Jociel [PERSON_NAME] [GEOGRAPHIC_DATA], AP. 1001 BL. C, TEJIPIO, [GEOGRAPHIC_DA…" at bounding box center [575, 347] width 1108 height 184
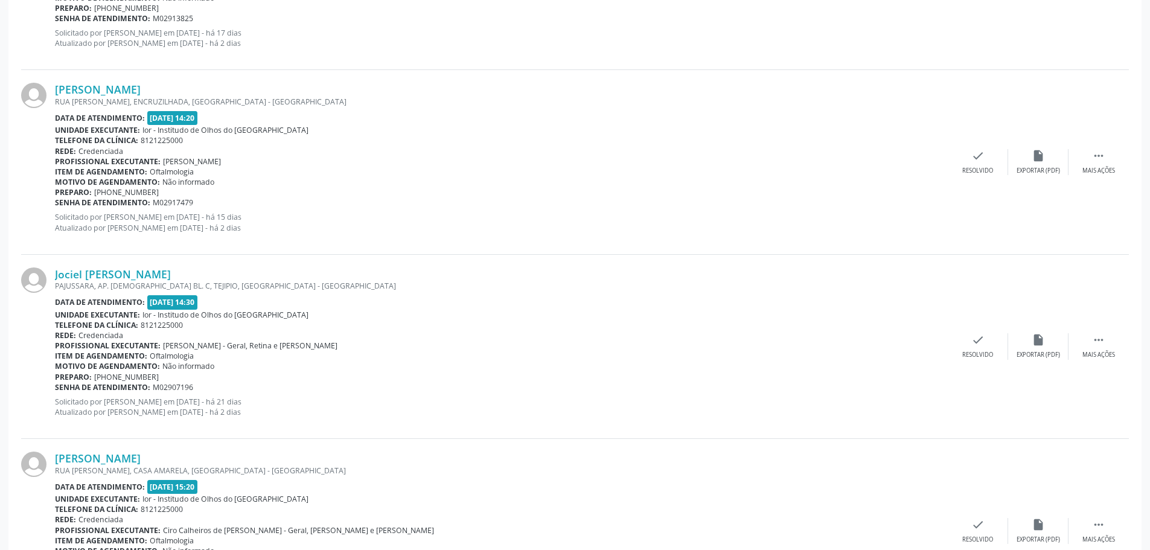
click at [200, 276] on div "Jociel [PERSON_NAME]" at bounding box center [501, 273] width 893 height 13
click at [208, 274] on div "Jociel [PERSON_NAME]" at bounding box center [501, 273] width 893 height 13
click at [202, 264] on div "Jociel [PERSON_NAME] [GEOGRAPHIC_DATA], AP. 1001 BL. C, TEJIPIO, [GEOGRAPHIC_DA…" at bounding box center [575, 347] width 1108 height 184
click at [186, 264] on div "Jociel [PERSON_NAME] [GEOGRAPHIC_DATA], AP. 1001 BL. C, TEJIPIO, [GEOGRAPHIC_DA…" at bounding box center [575, 347] width 1108 height 184
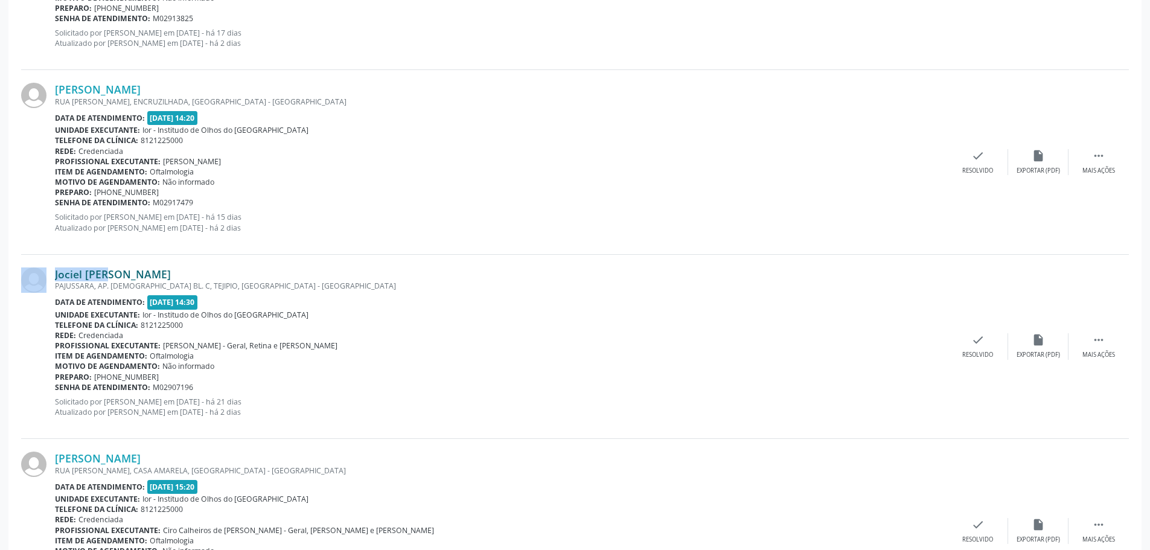
drag, startPoint x: 49, startPoint y: 263, endPoint x: 85, endPoint y: 267, distance: 36.5
click at [83, 268] on div "Jociel [PERSON_NAME] [GEOGRAPHIC_DATA], AP. 1001 BL. C, TEJIPIO, [GEOGRAPHIC_DA…" at bounding box center [575, 347] width 1108 height 184
click at [90, 259] on div "Jociel [PERSON_NAME] [GEOGRAPHIC_DATA], AP. 1001 BL. C, TEJIPIO, [GEOGRAPHIC_DA…" at bounding box center [575, 347] width 1108 height 184
drag, startPoint x: 207, startPoint y: 275, endPoint x: 64, endPoint y: 264, distance: 143.5
click at [55, 273] on div "Jociel [PERSON_NAME]" at bounding box center [501, 273] width 893 height 13
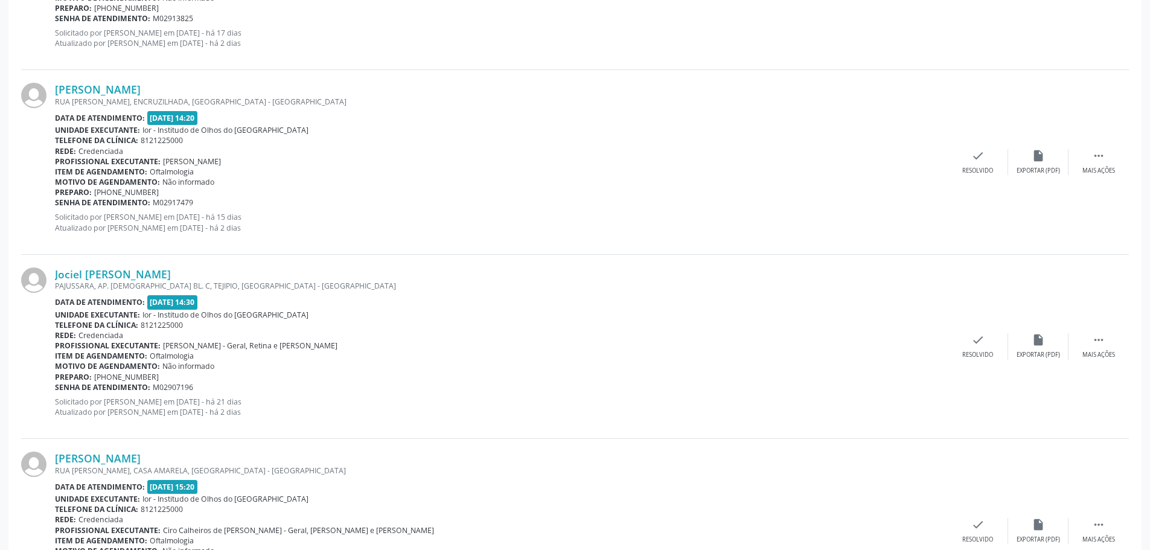
copy link "Jociel [PERSON_NAME]"
click at [1099, 339] on icon "" at bounding box center [1098, 339] width 13 height 13
click at [1038, 348] on div "alarm_off Não compareceu" at bounding box center [1038, 346] width 60 height 26
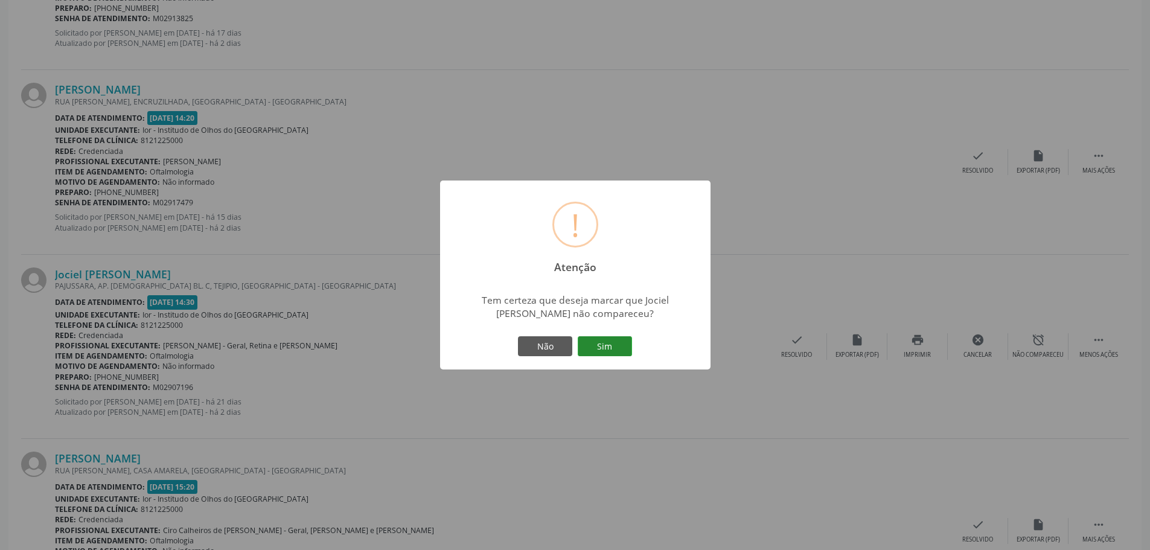
click at [620, 345] on button "Sim" at bounding box center [605, 346] width 54 height 21
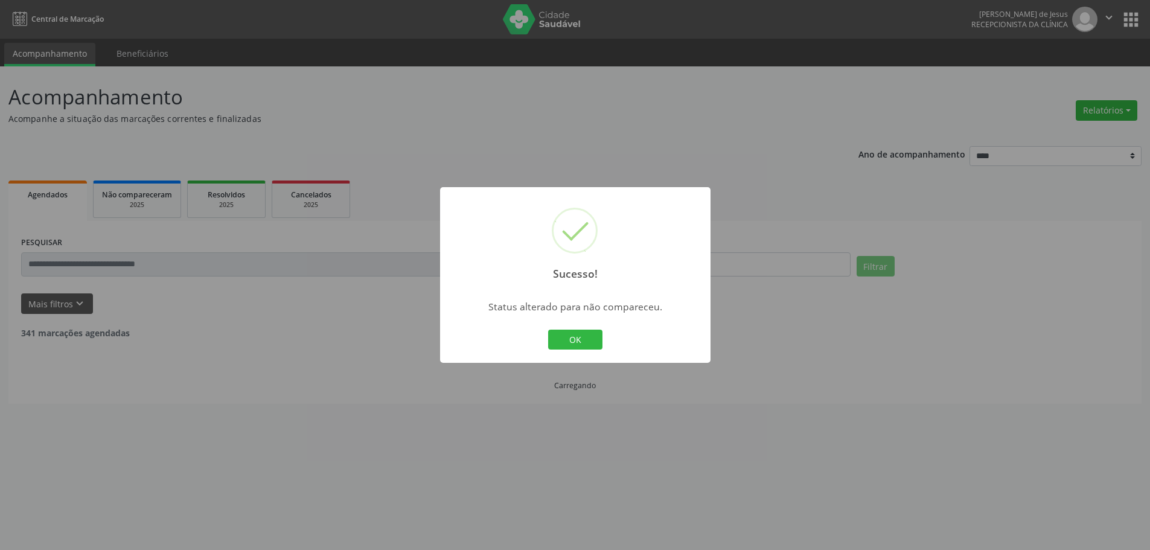
scroll to position [0, 0]
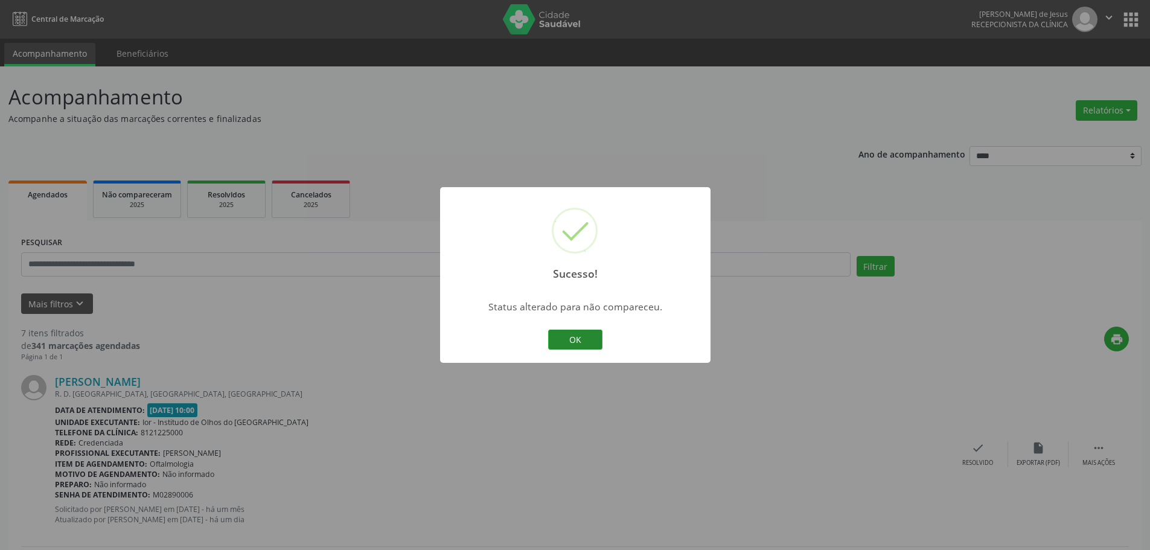
click at [559, 333] on button "OK" at bounding box center [575, 340] width 54 height 21
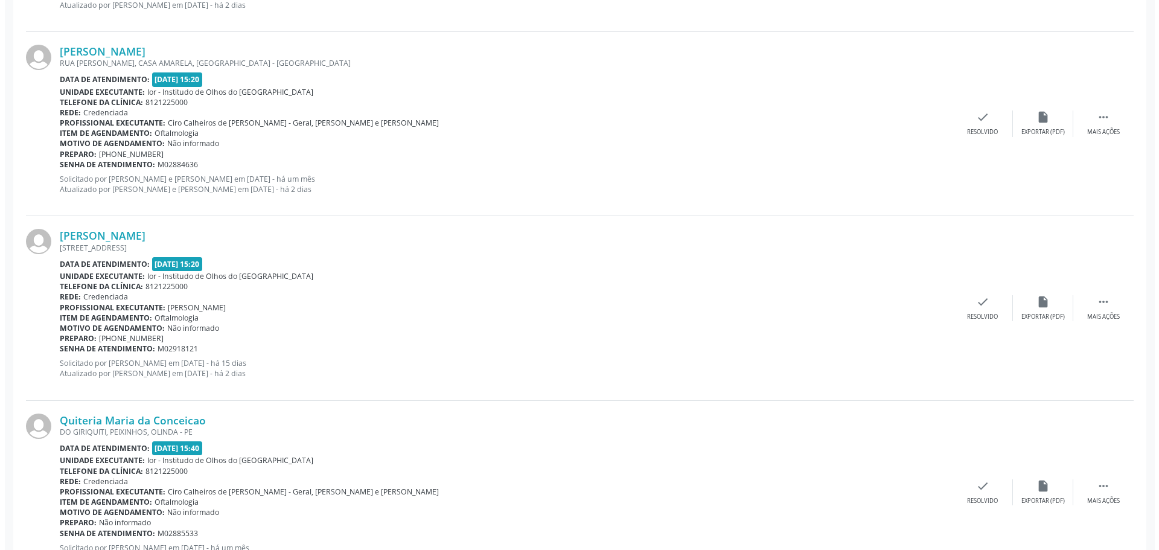
scroll to position [1123, 0]
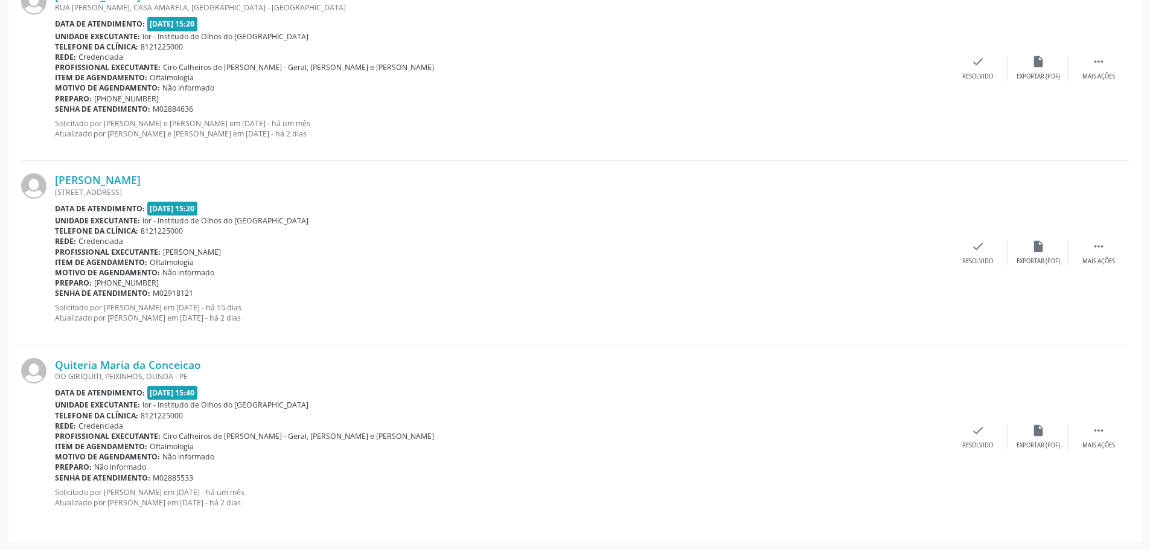
drag, startPoint x: 213, startPoint y: 365, endPoint x: 109, endPoint y: 252, distance: 152.9
click at [52, 365] on div "Quiteria Maria da Conceicao DO GIRIQUITI, PEIXINHOS, OLINDA - PE Data de atendi…" at bounding box center [575, 437] width 1108 height 184
click at [977, 432] on icon "check" at bounding box center [977, 430] width 13 height 13
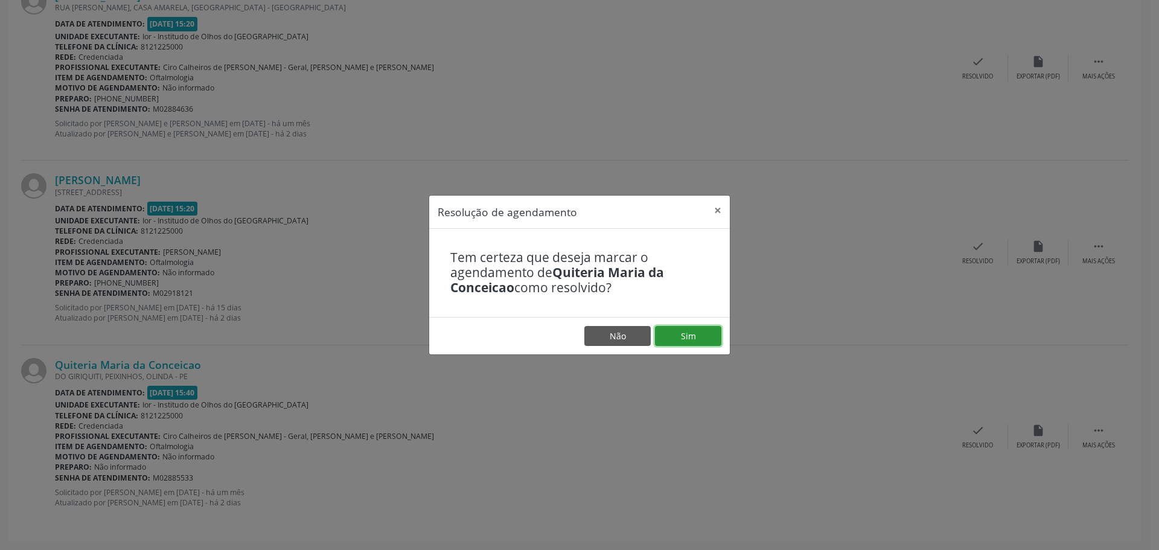
click at [692, 331] on button "Sim" at bounding box center [688, 336] width 66 height 21
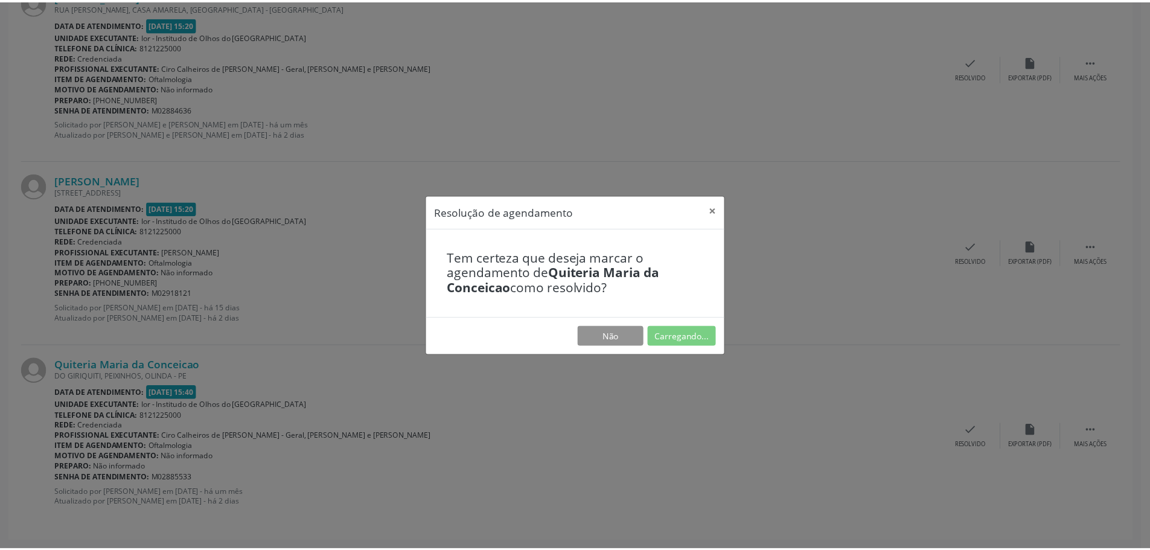
scroll to position [0, 0]
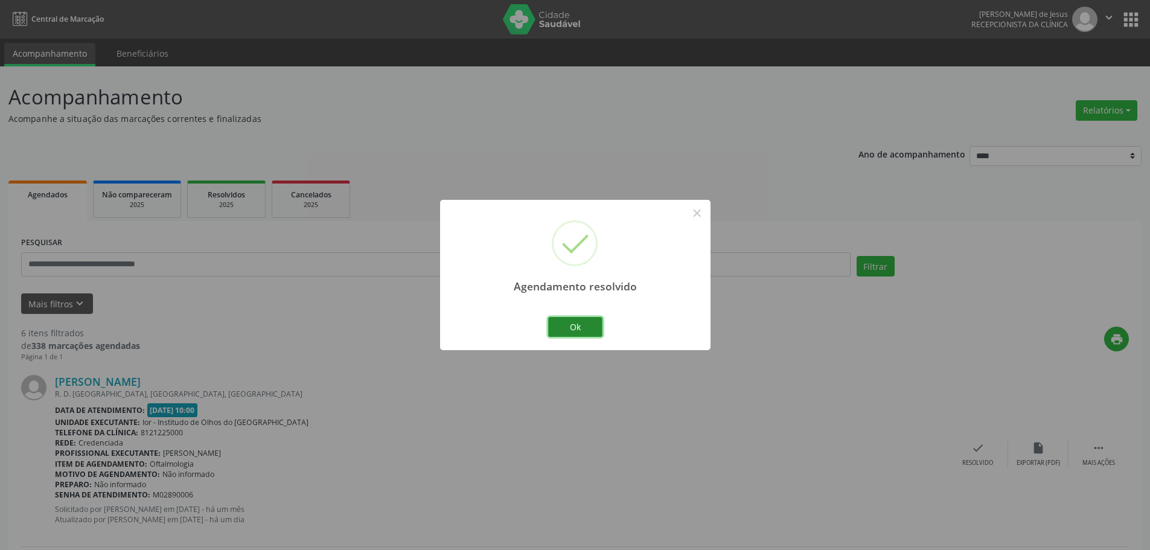
click at [576, 337] on button "Ok" at bounding box center [575, 327] width 54 height 21
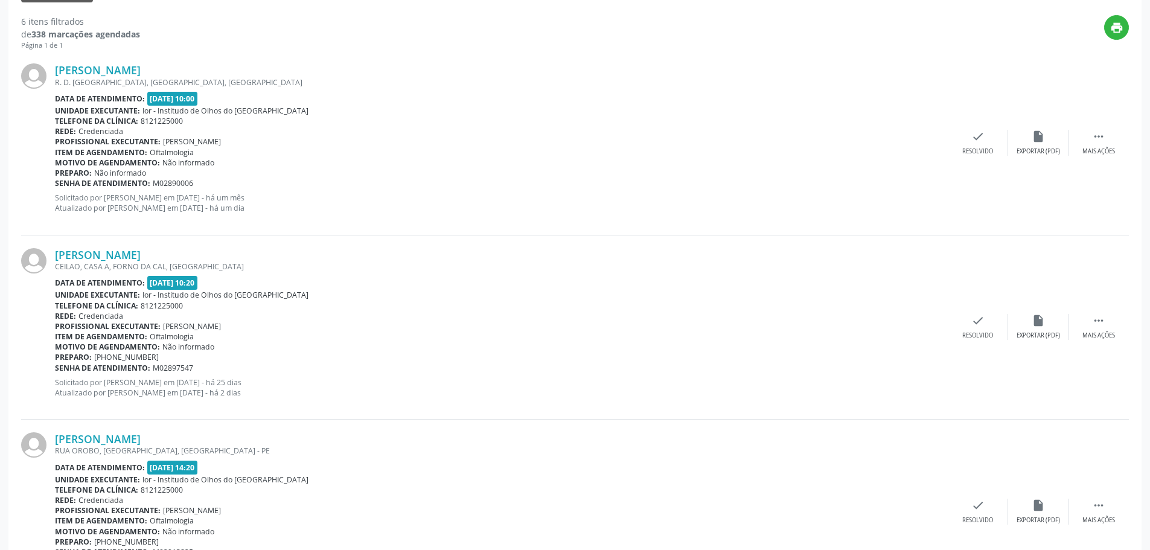
scroll to position [483, 0]
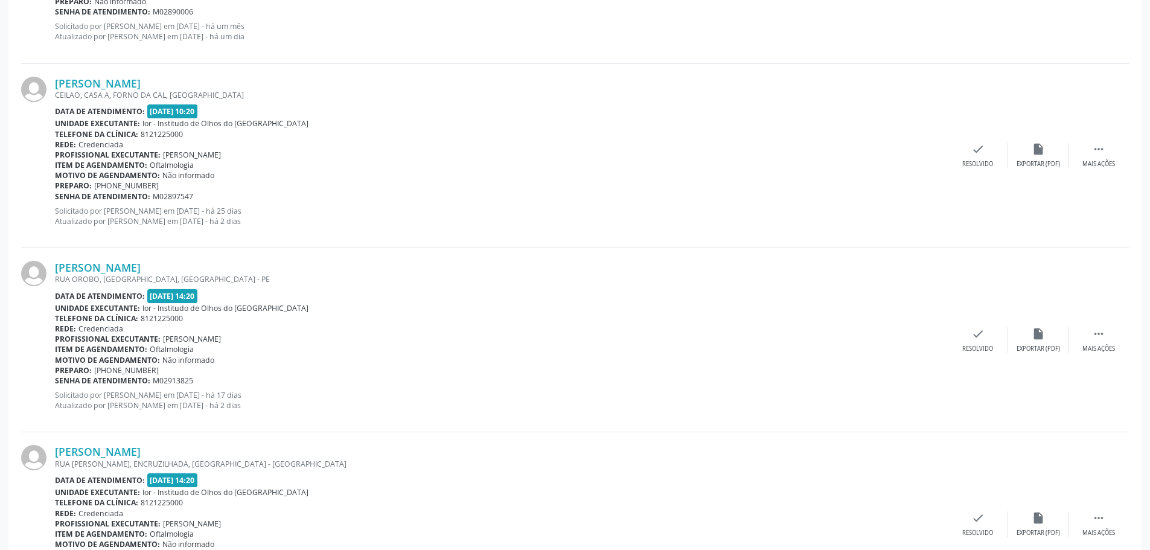
drag, startPoint x: 224, startPoint y: 263, endPoint x: 197, endPoint y: 150, distance: 116.1
click at [214, 266] on div "[PERSON_NAME]" at bounding box center [501, 267] width 893 height 13
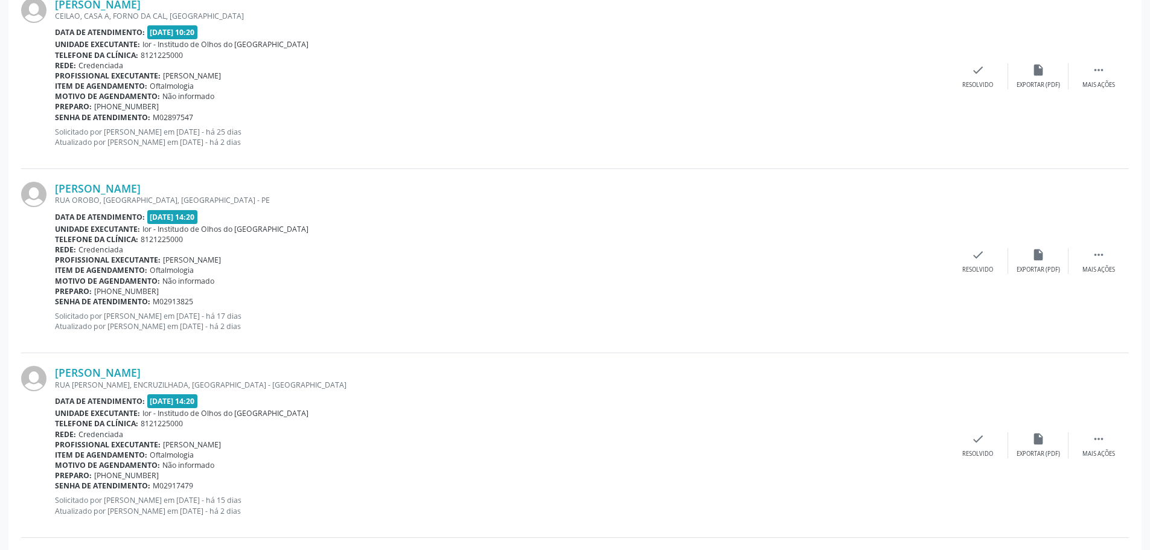
scroll to position [664, 0]
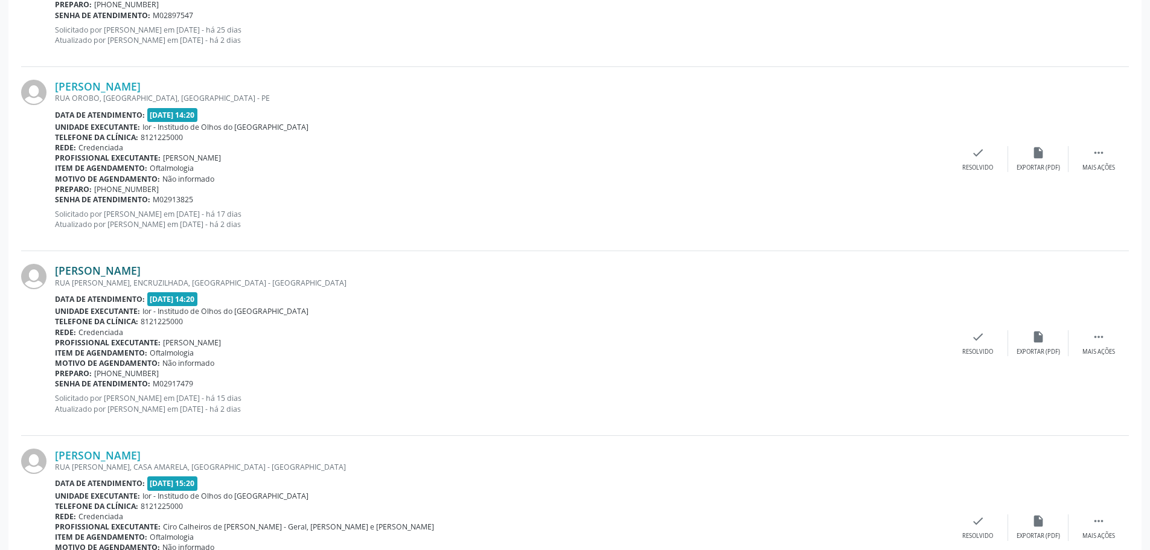
drag, startPoint x: 182, startPoint y: 269, endPoint x: 56, endPoint y: 273, distance: 126.2
click at [56, 273] on div "[PERSON_NAME]" at bounding box center [501, 270] width 893 height 13
click at [1095, 340] on icon "" at bounding box center [1098, 336] width 13 height 13
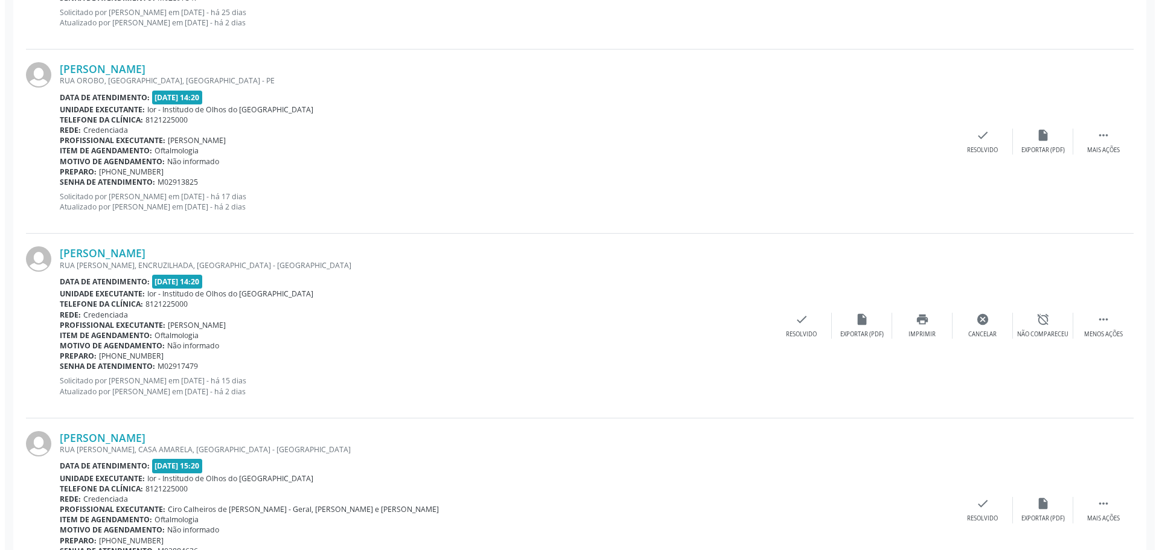
scroll to position [845, 0]
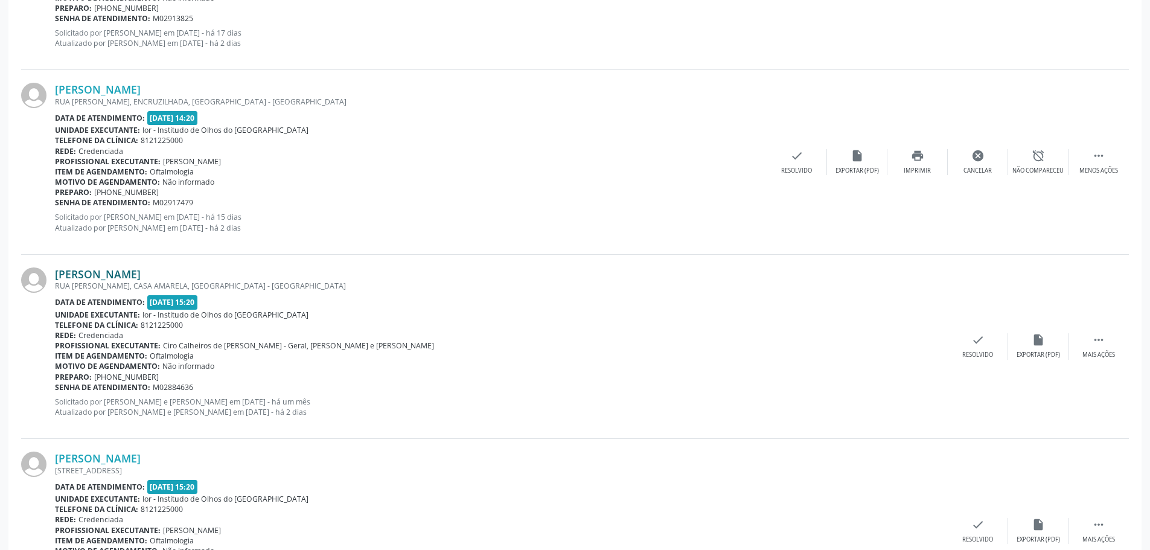
drag, startPoint x: 200, startPoint y: 275, endPoint x: 57, endPoint y: 273, distance: 143.1
click at [57, 273] on div "[PERSON_NAME]" at bounding box center [501, 273] width 893 height 13
click at [964, 338] on div "check Resolvido" at bounding box center [978, 346] width 60 height 26
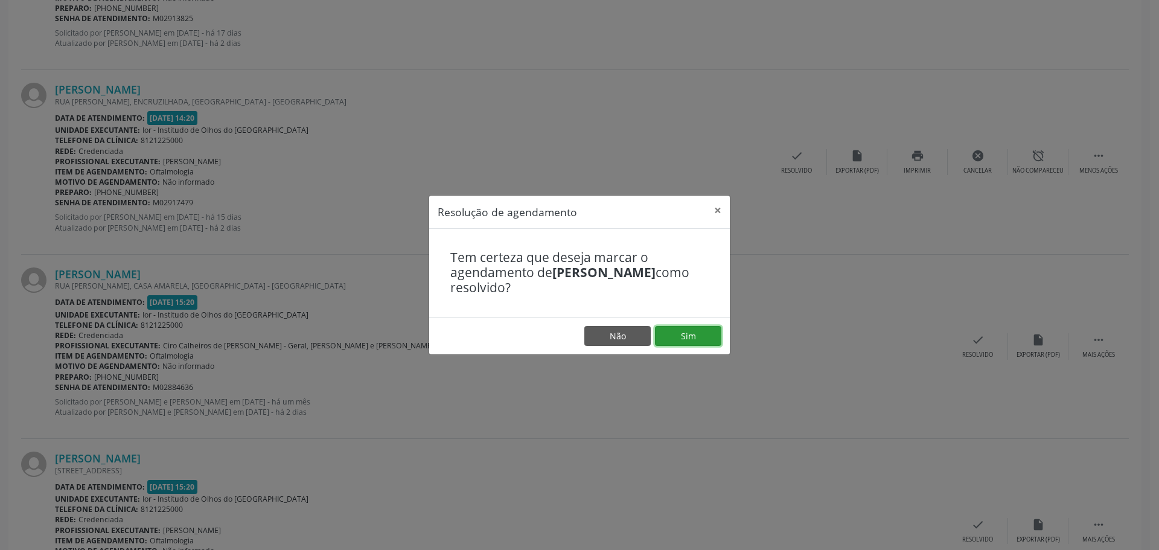
click at [700, 338] on button "Sim" at bounding box center [688, 336] width 66 height 21
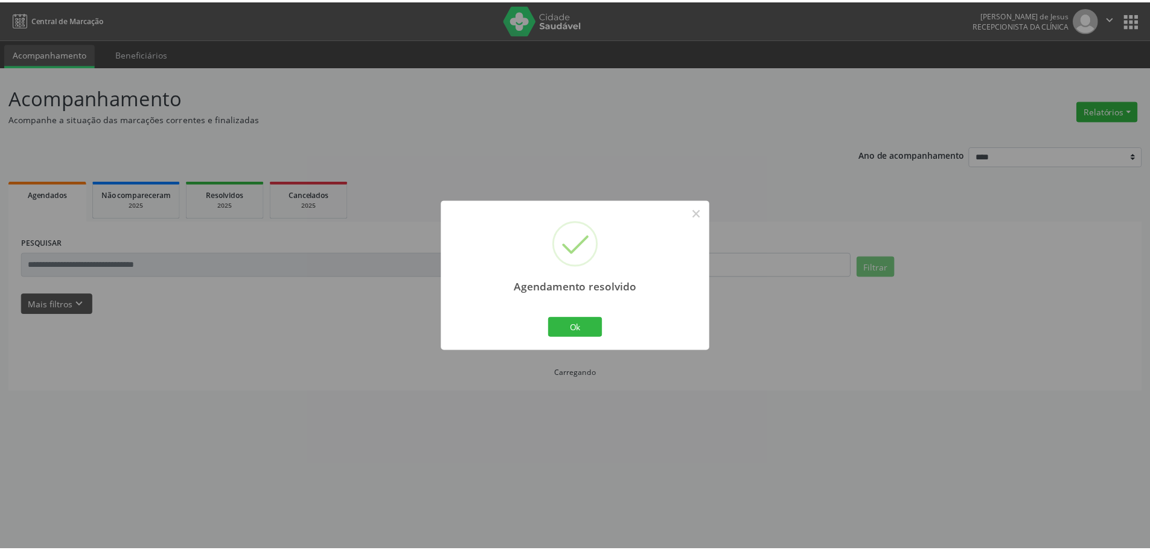
scroll to position [0, 0]
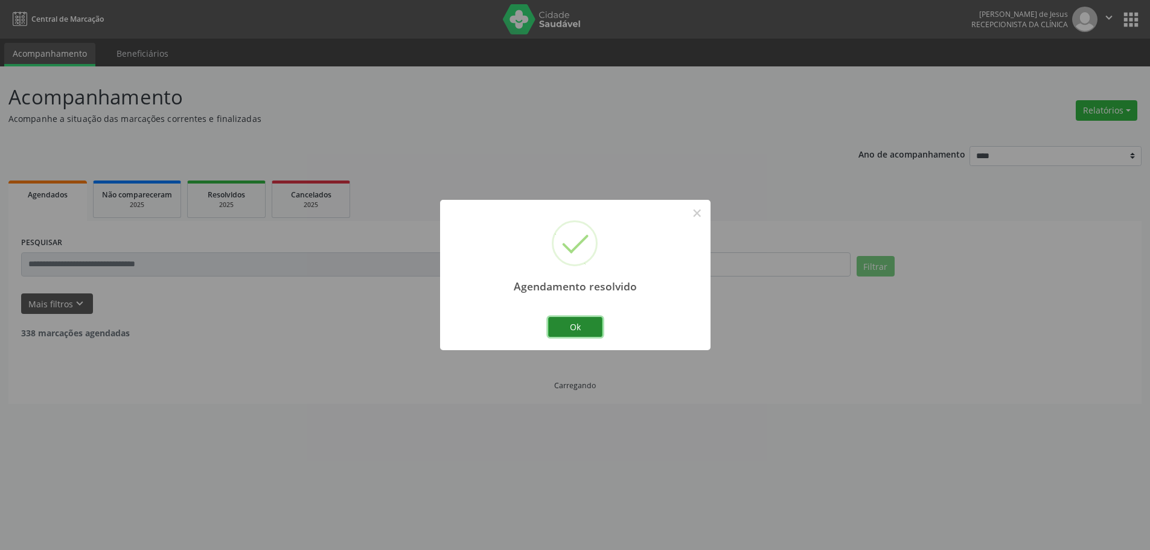
click at [587, 317] on button "Ok" at bounding box center [575, 327] width 54 height 21
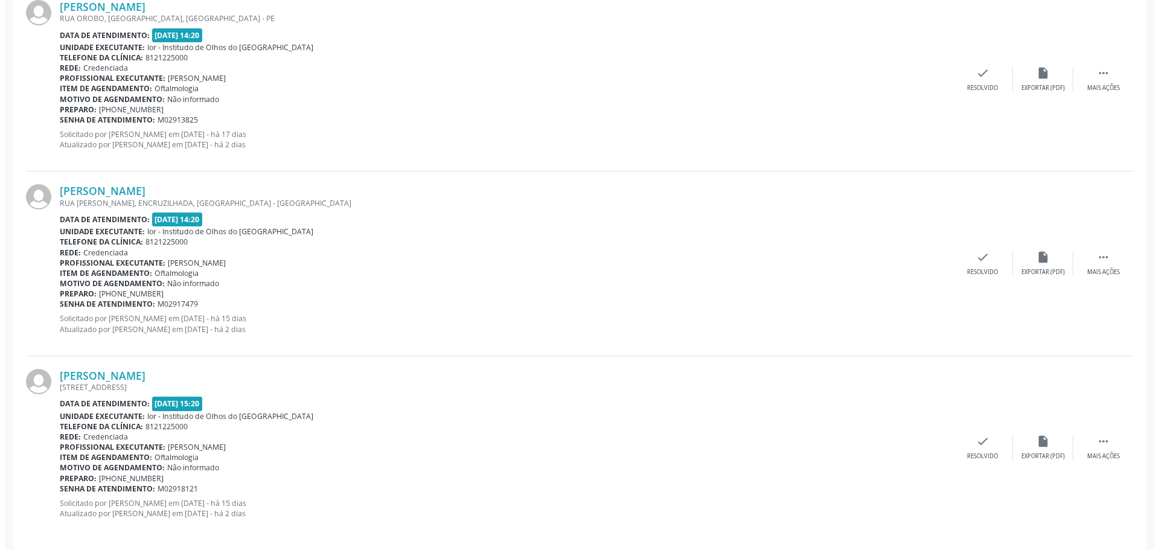
scroll to position [755, 0]
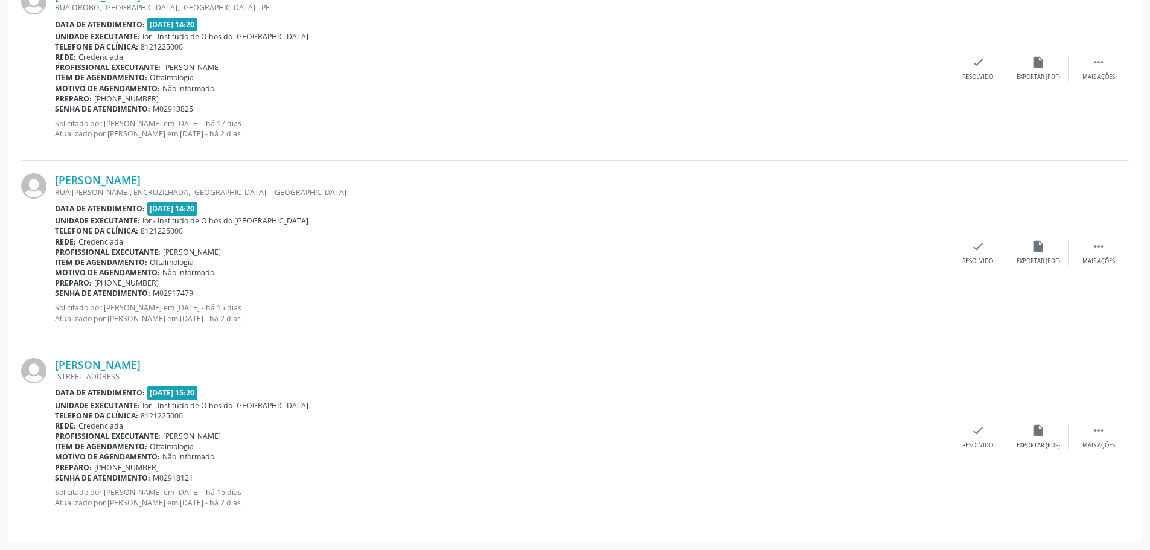
drag, startPoint x: 147, startPoint y: 363, endPoint x: 103, endPoint y: 289, distance: 86.1
click at [53, 360] on div "[PERSON_NAME] [STREET_ADDRESS] Data de atendimento: [DATE] 15:20 Unidade execut…" at bounding box center [575, 437] width 1108 height 184
drag, startPoint x: 193, startPoint y: 177, endPoint x: 117, endPoint y: 21, distance: 173.6
click at [55, 182] on div "[PERSON_NAME]" at bounding box center [501, 179] width 893 height 13
drag, startPoint x: 149, startPoint y: 367, endPoint x: 118, endPoint y: 325, distance: 52.3
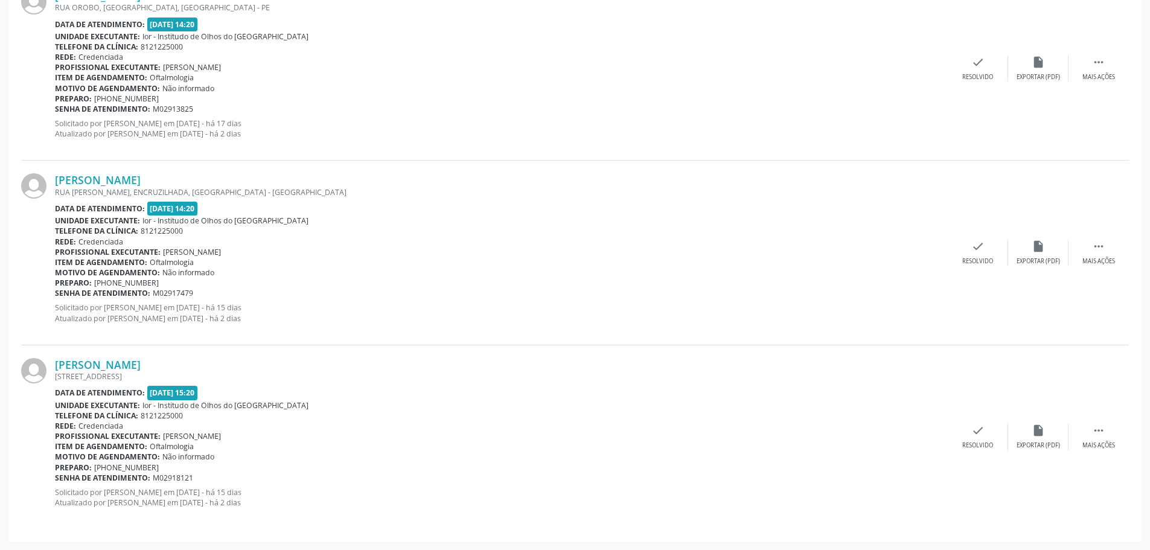
click at [53, 360] on div "[PERSON_NAME] [STREET_ADDRESS] Data de atendimento: [DATE] 15:20 Unidade execut…" at bounding box center [575, 437] width 1108 height 184
click at [977, 434] on icon "check" at bounding box center [977, 430] width 13 height 13
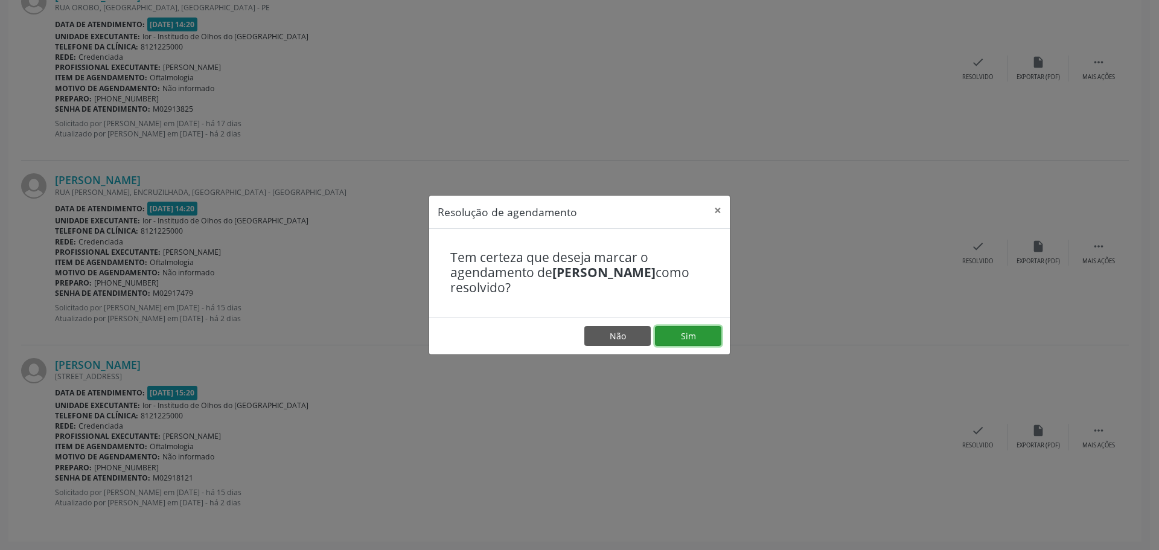
drag, startPoint x: 673, startPoint y: 334, endPoint x: 602, endPoint y: 261, distance: 101.2
click at [671, 333] on button "Sim" at bounding box center [688, 336] width 66 height 21
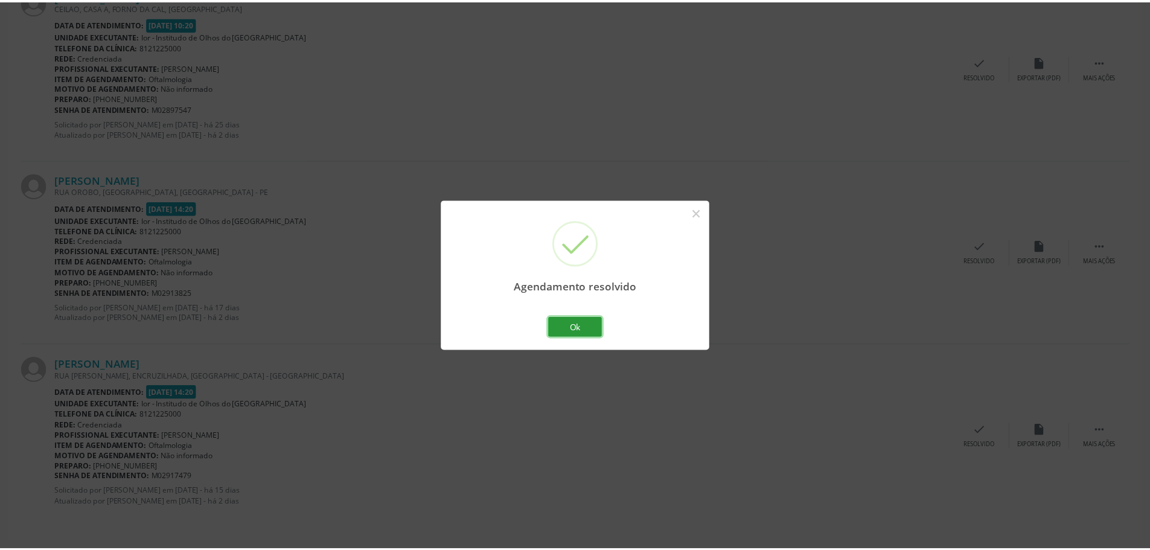
scroll to position [0, 0]
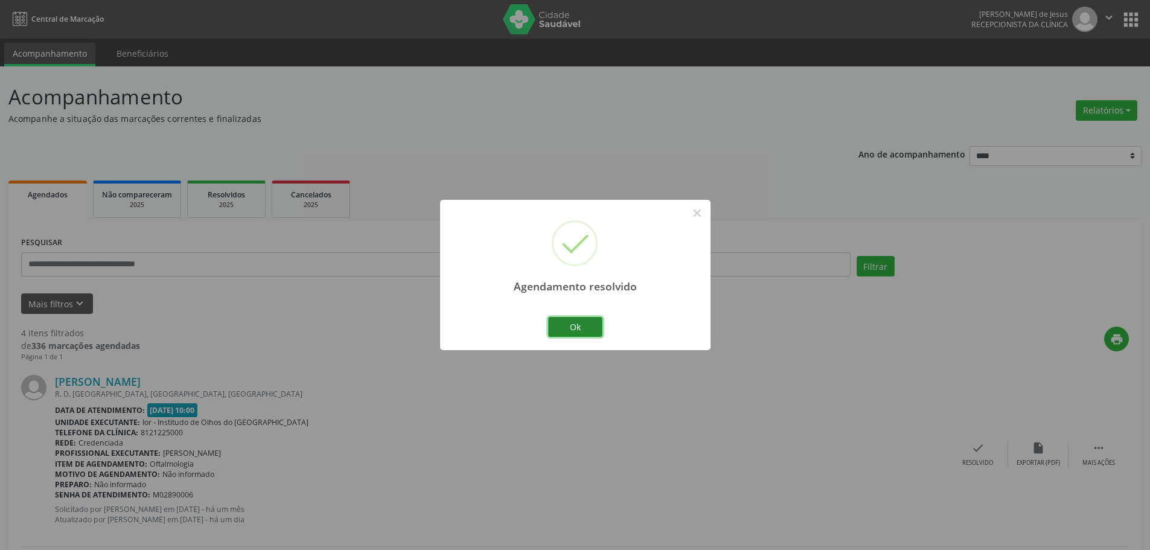
click at [592, 328] on button "Ok" at bounding box center [575, 327] width 54 height 21
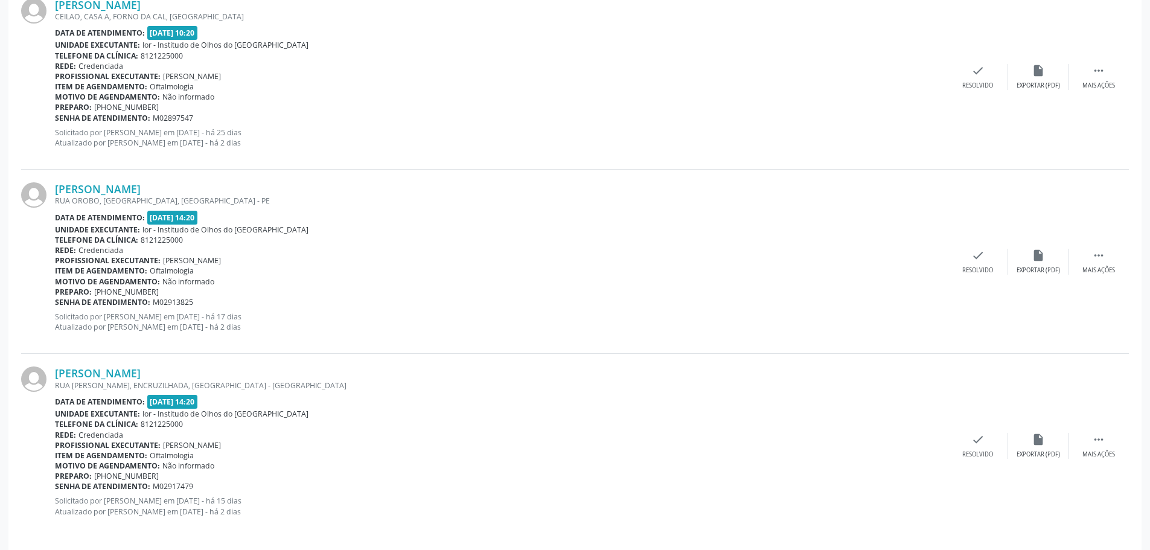
scroll to position [570, 0]
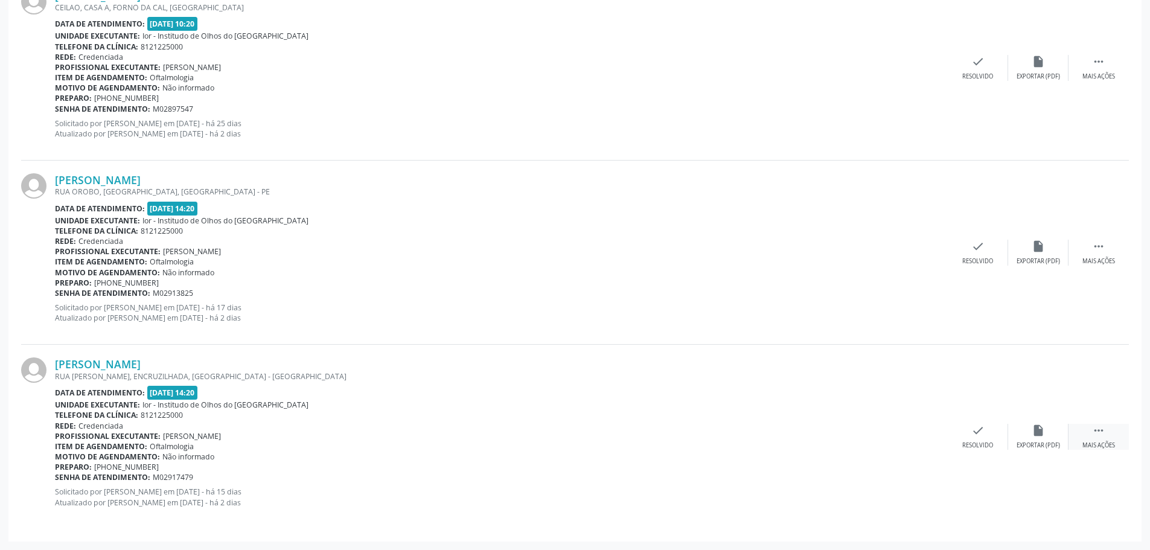
click at [1099, 435] on icon "" at bounding box center [1098, 430] width 13 height 13
click at [1044, 441] on div "alarm_off Não compareceu" at bounding box center [1038, 437] width 60 height 26
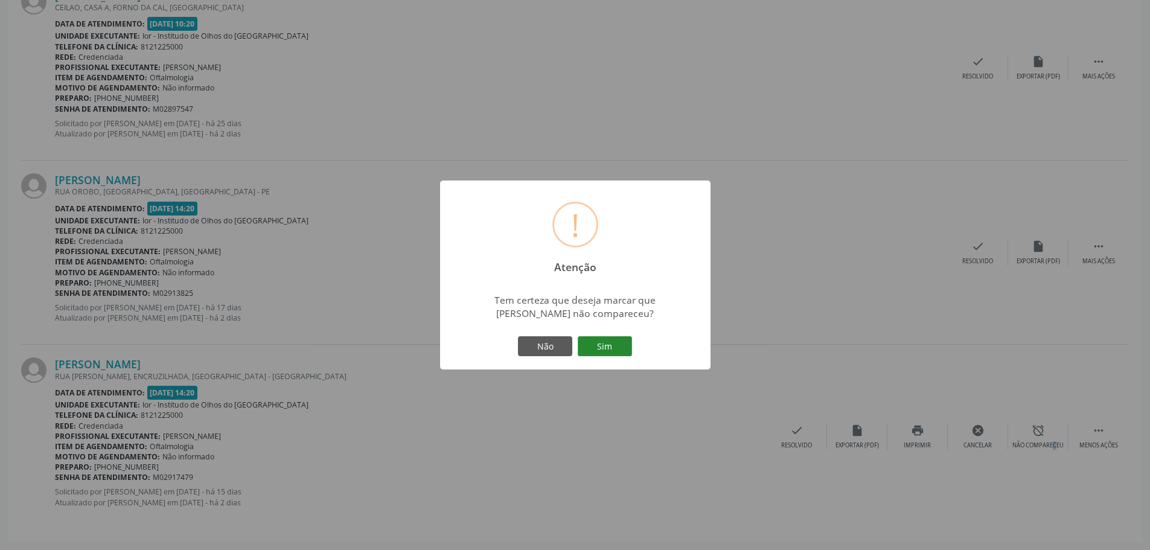
click at [607, 343] on button "Sim" at bounding box center [605, 346] width 54 height 21
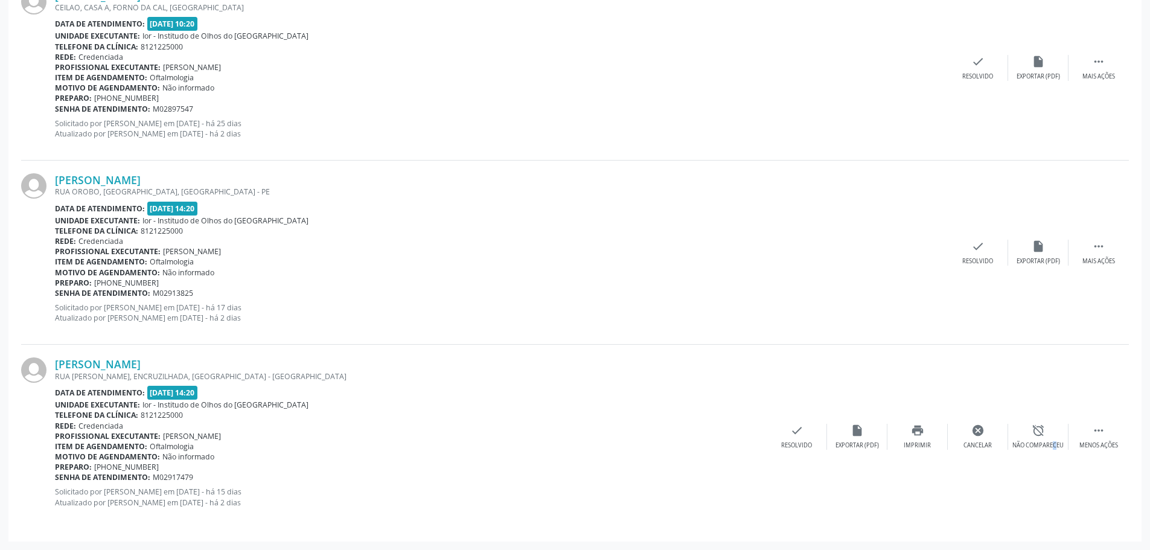
scroll to position [0, 0]
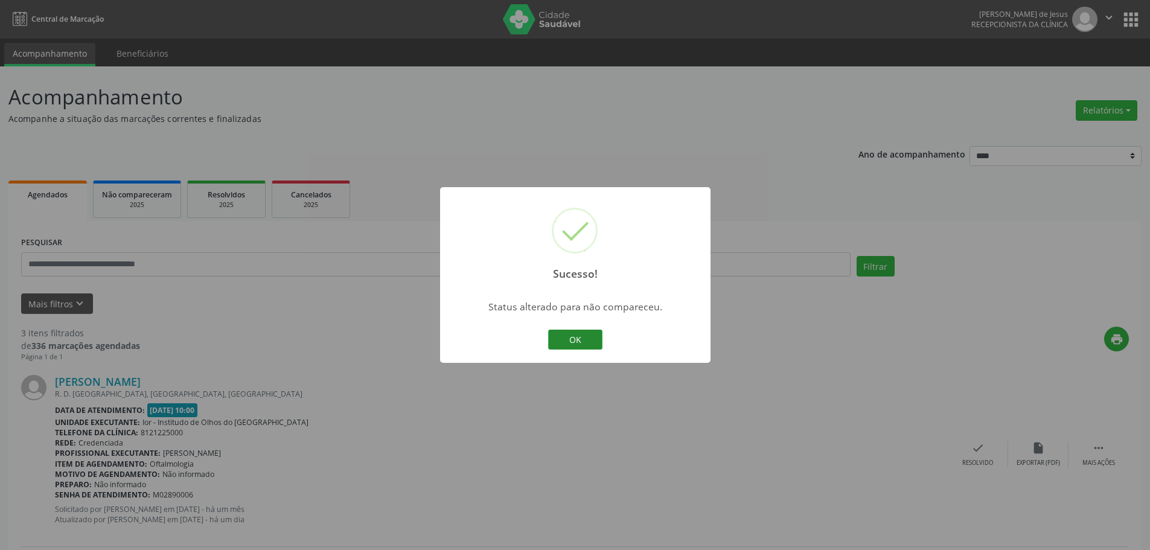
click at [560, 332] on button "OK" at bounding box center [575, 340] width 54 height 21
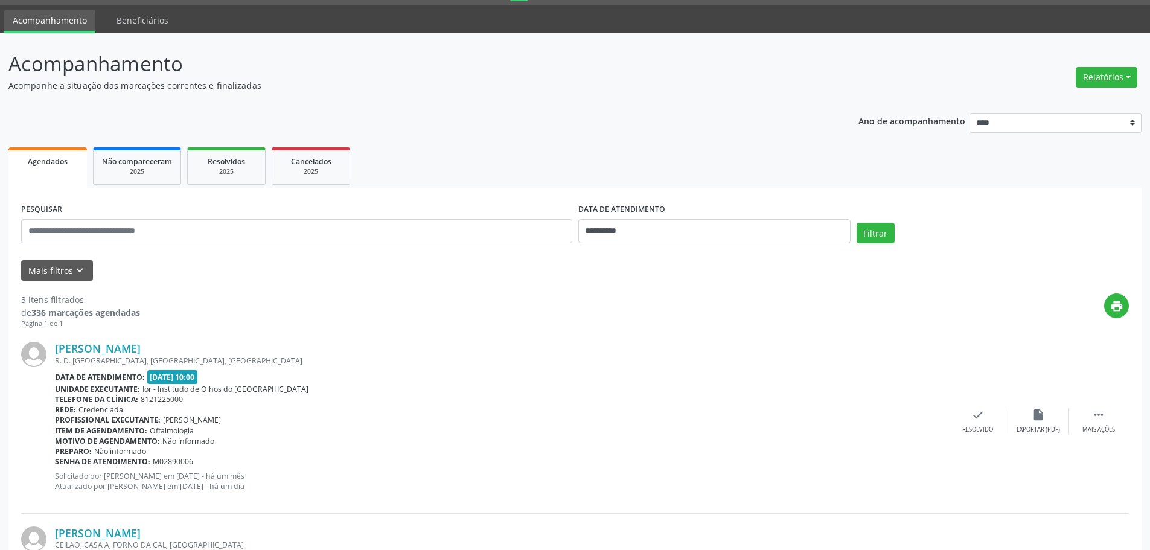
scroll to position [24, 0]
